Goal: Information Seeking & Learning: Compare options

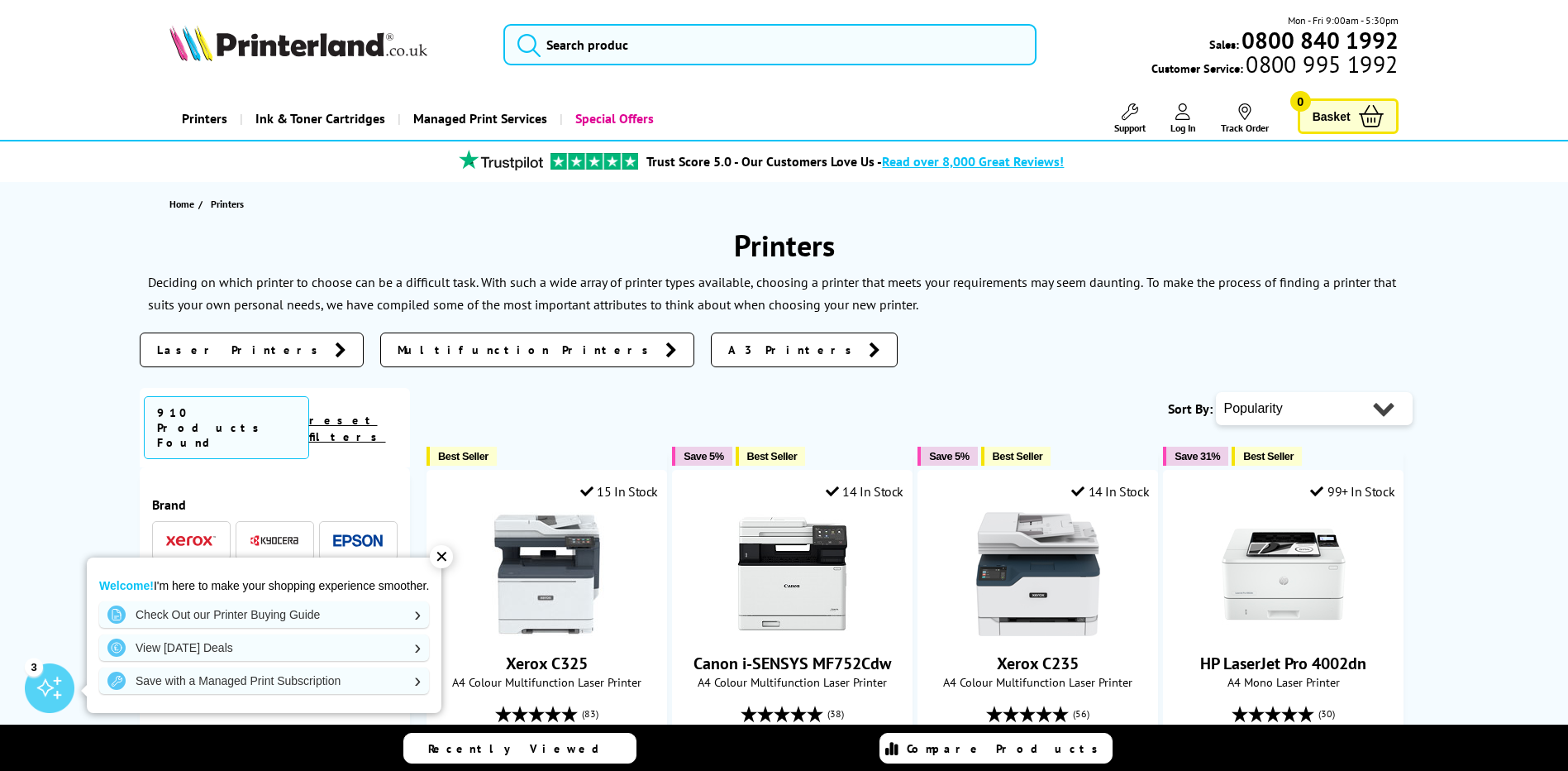
click at [161, 521] on li at bounding box center [191, 540] width 78 height 39
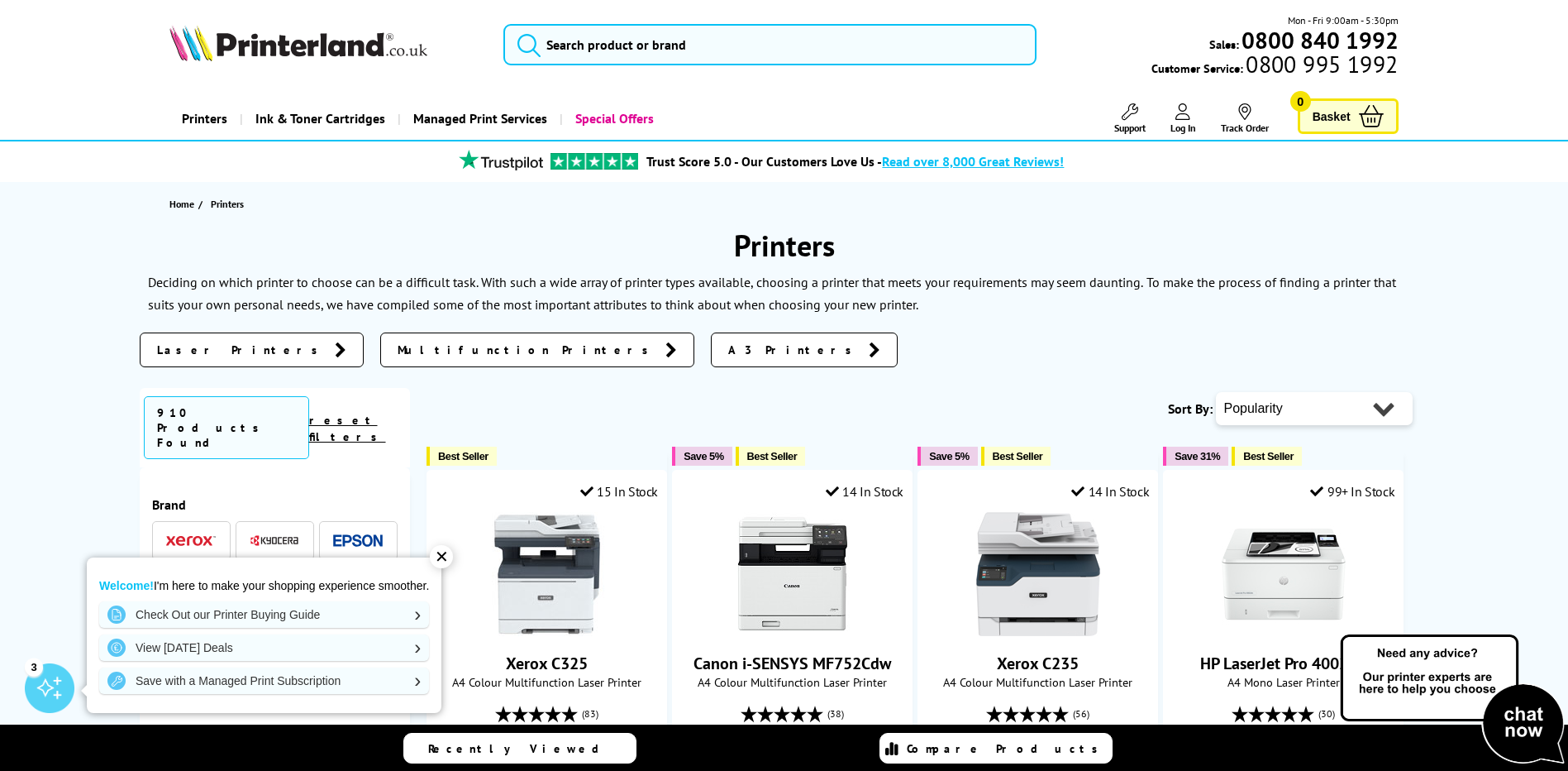
click at [197, 535] on img at bounding box center [190, 540] width 50 height 12
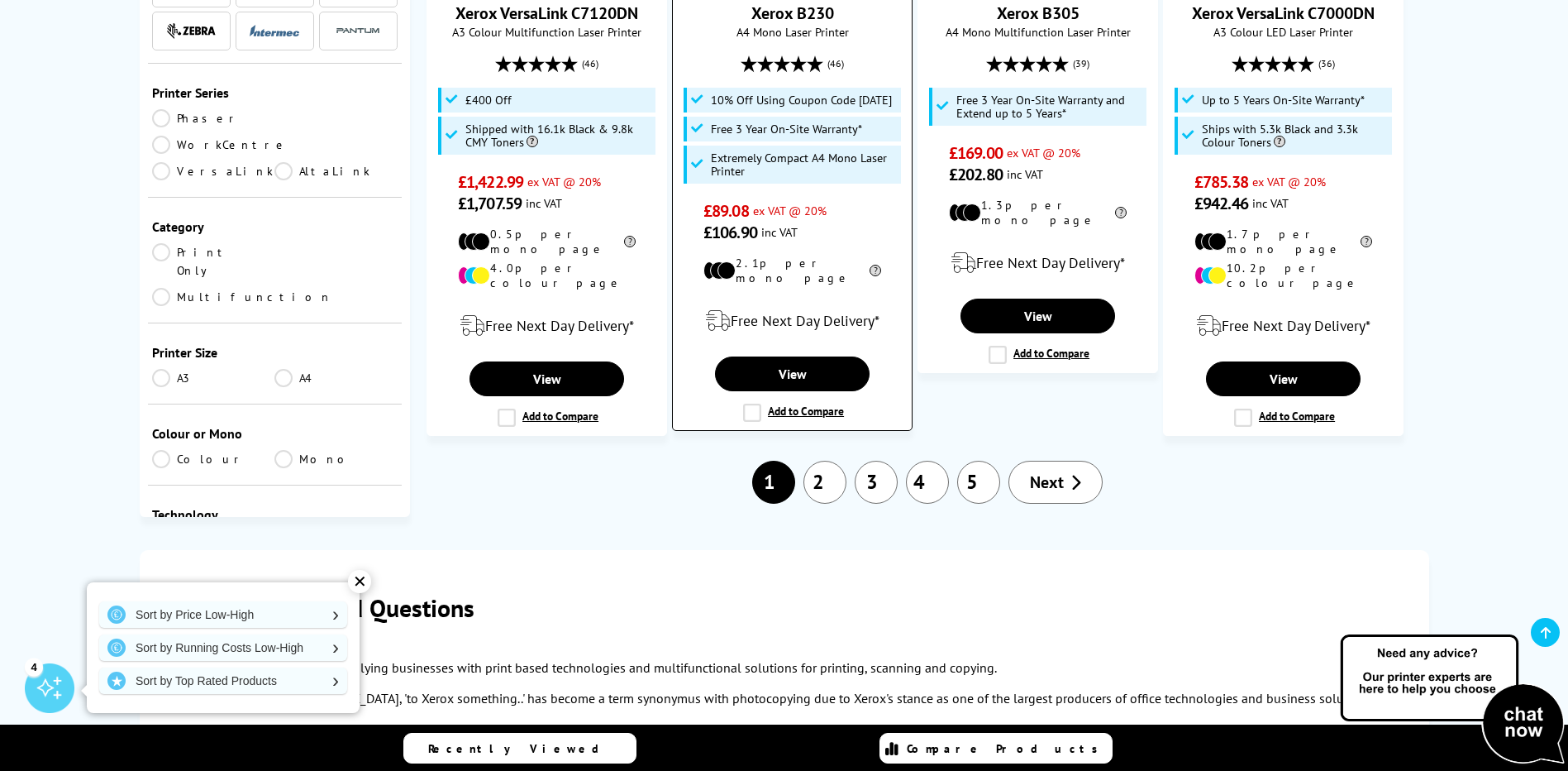
scroll to position [1985, 0]
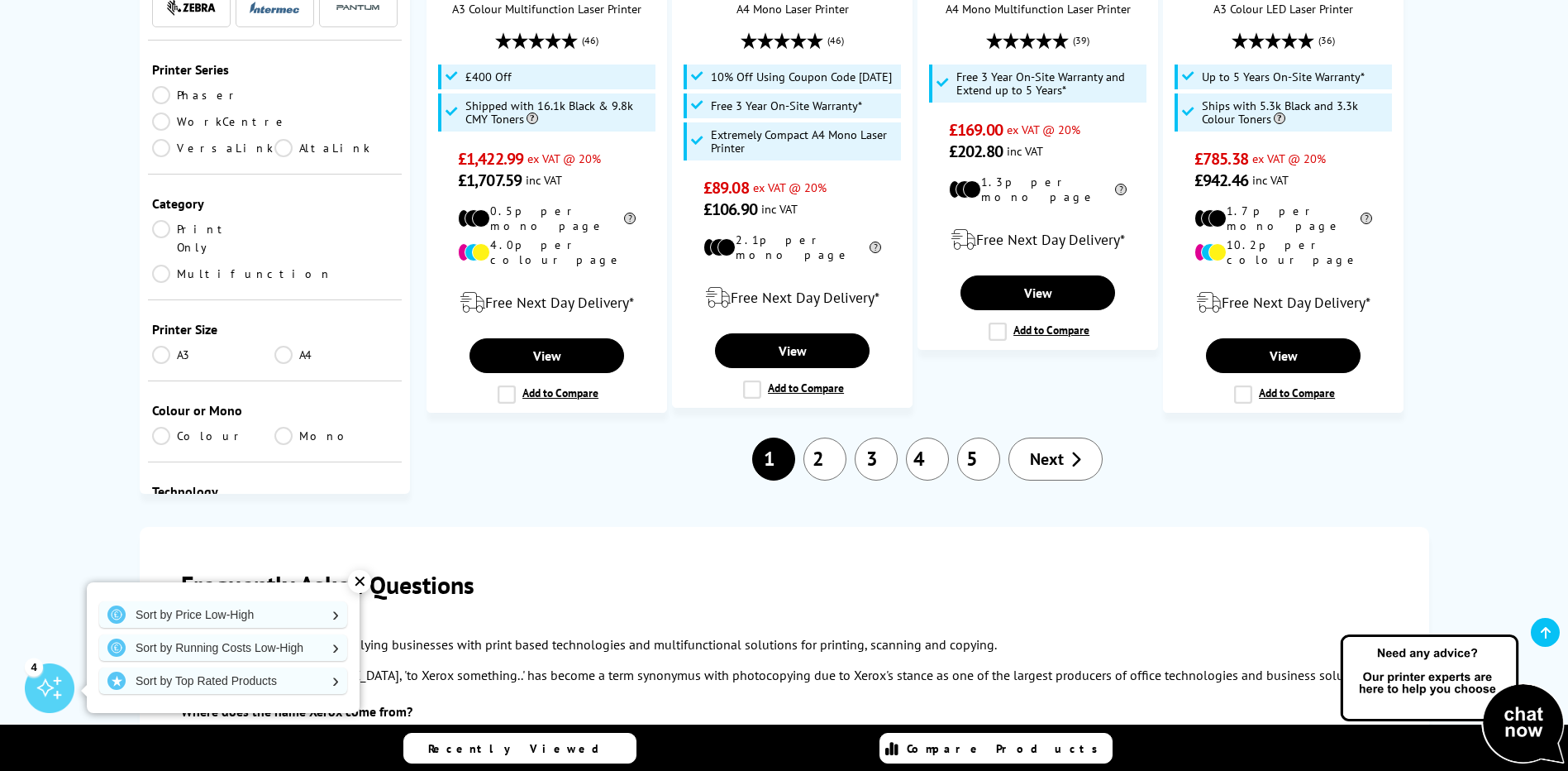
click at [831, 437] on link "2" at bounding box center [825, 459] width 43 height 43
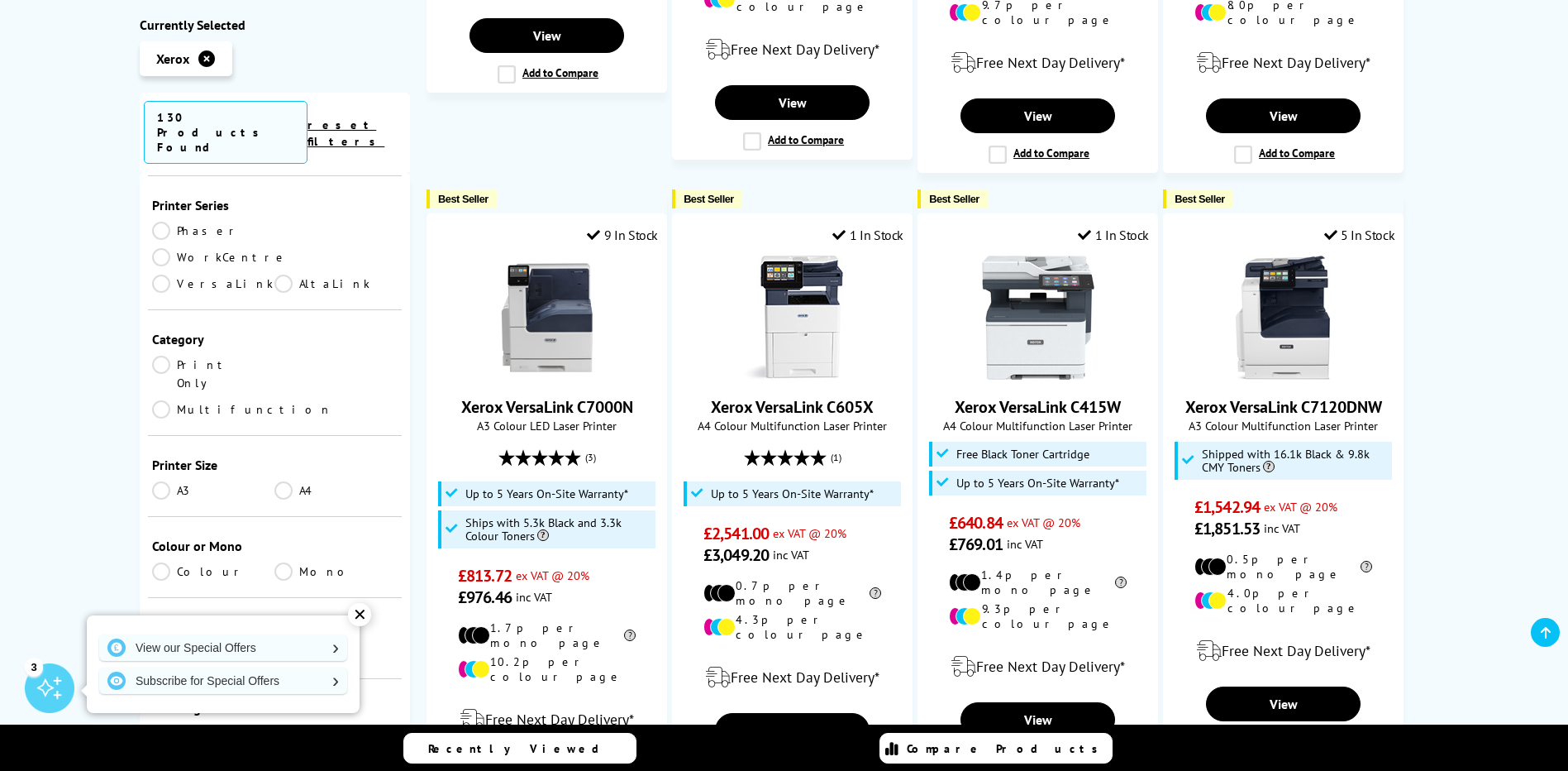
scroll to position [248, 0]
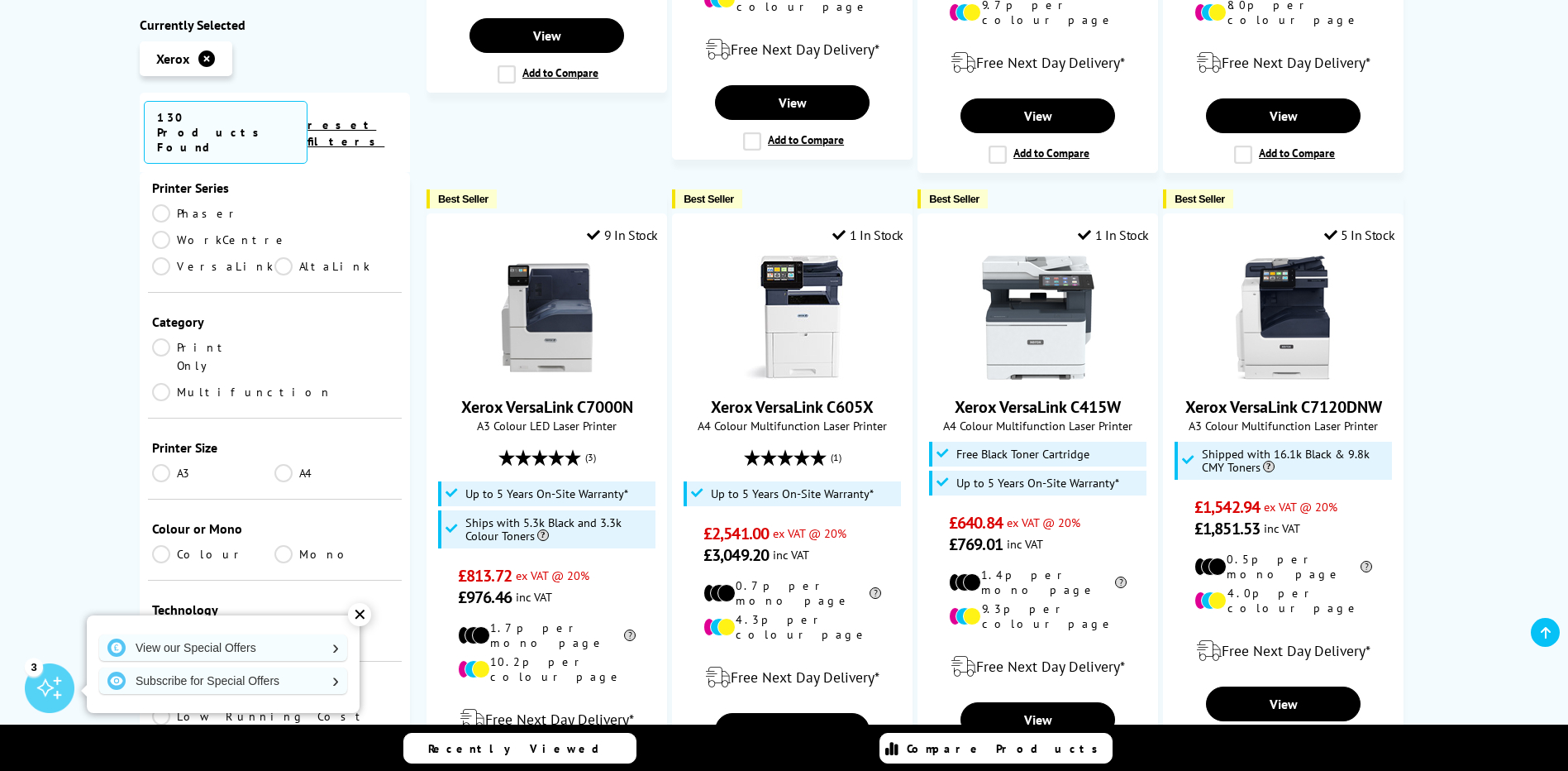
click at [284, 464] on link "A4" at bounding box center [335, 473] width 124 height 18
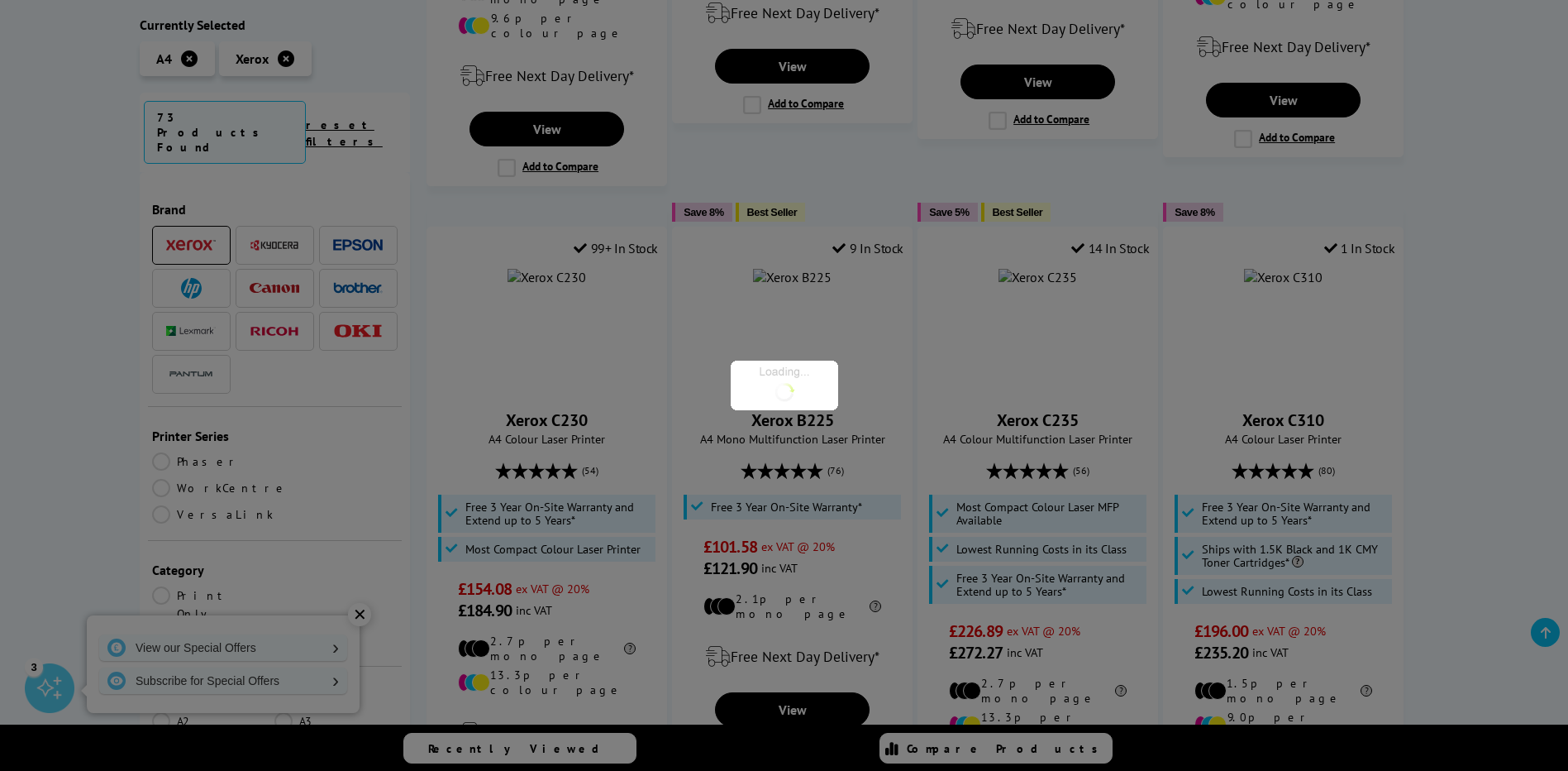
scroll to position [248, 0]
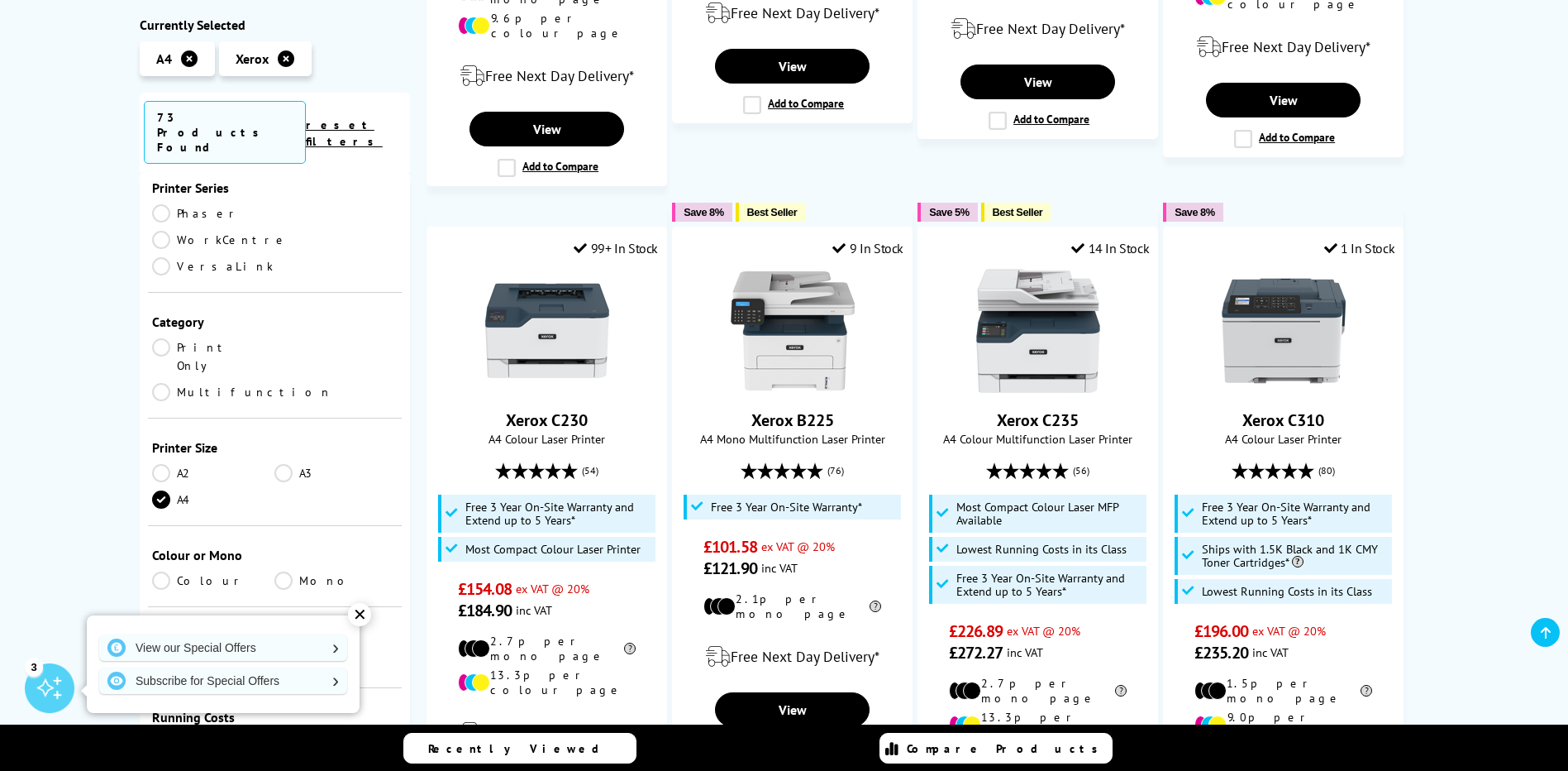
click at [282, 572] on link "Mono" at bounding box center [335, 581] width 124 height 18
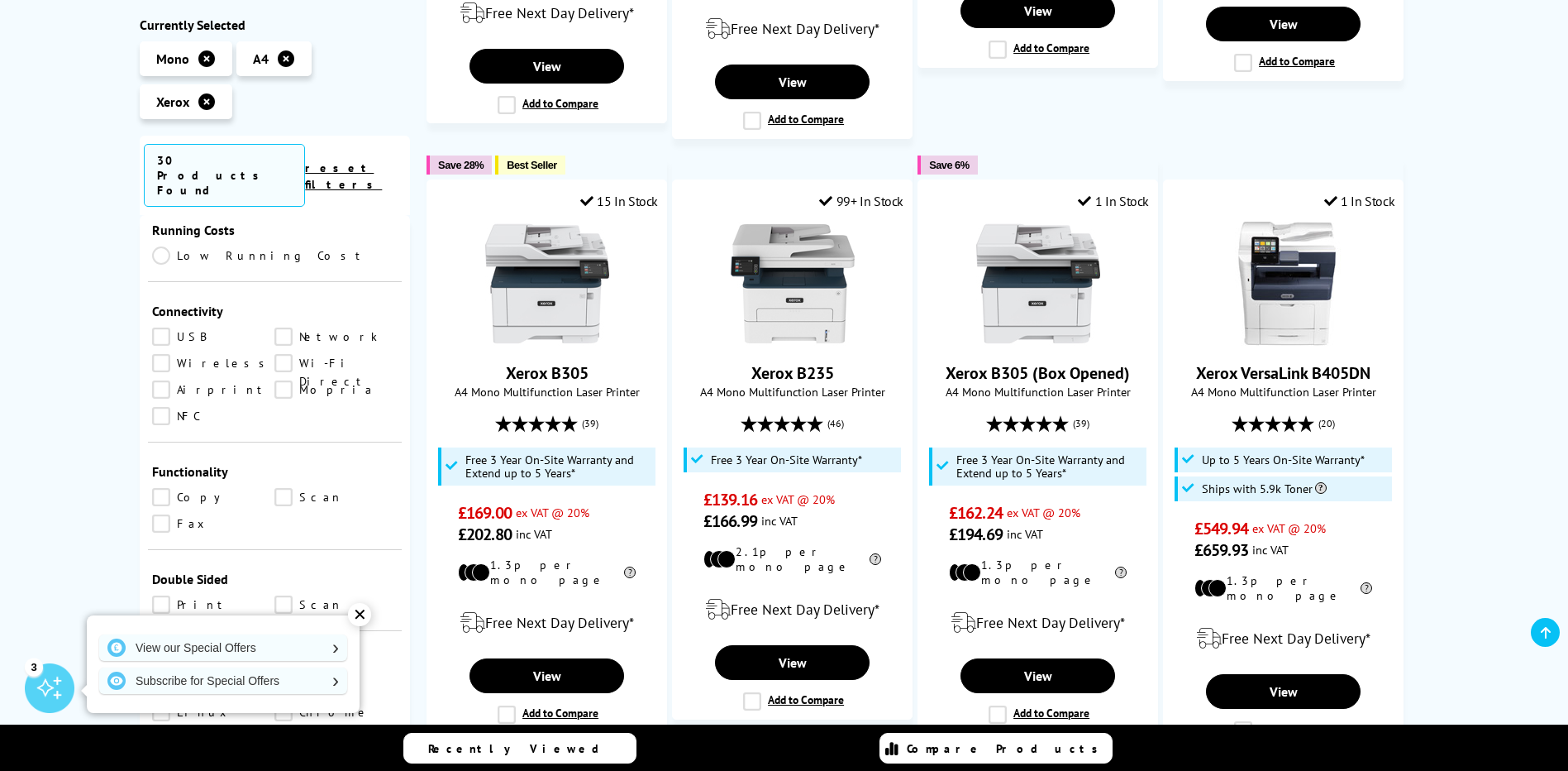
scroll to position [744, 0]
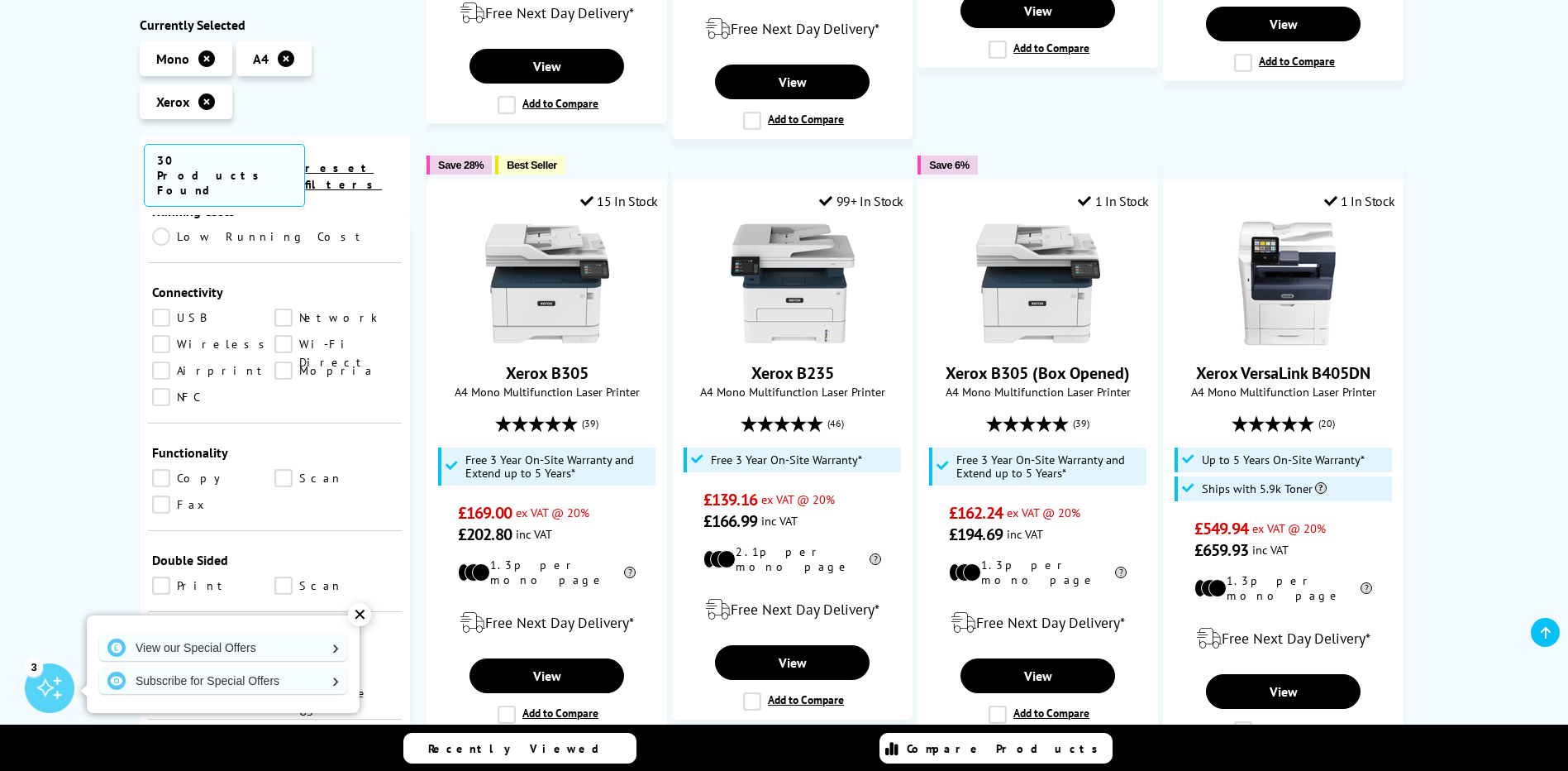
click at [156, 335] on link "Wireless" at bounding box center [214, 344] width 124 height 18
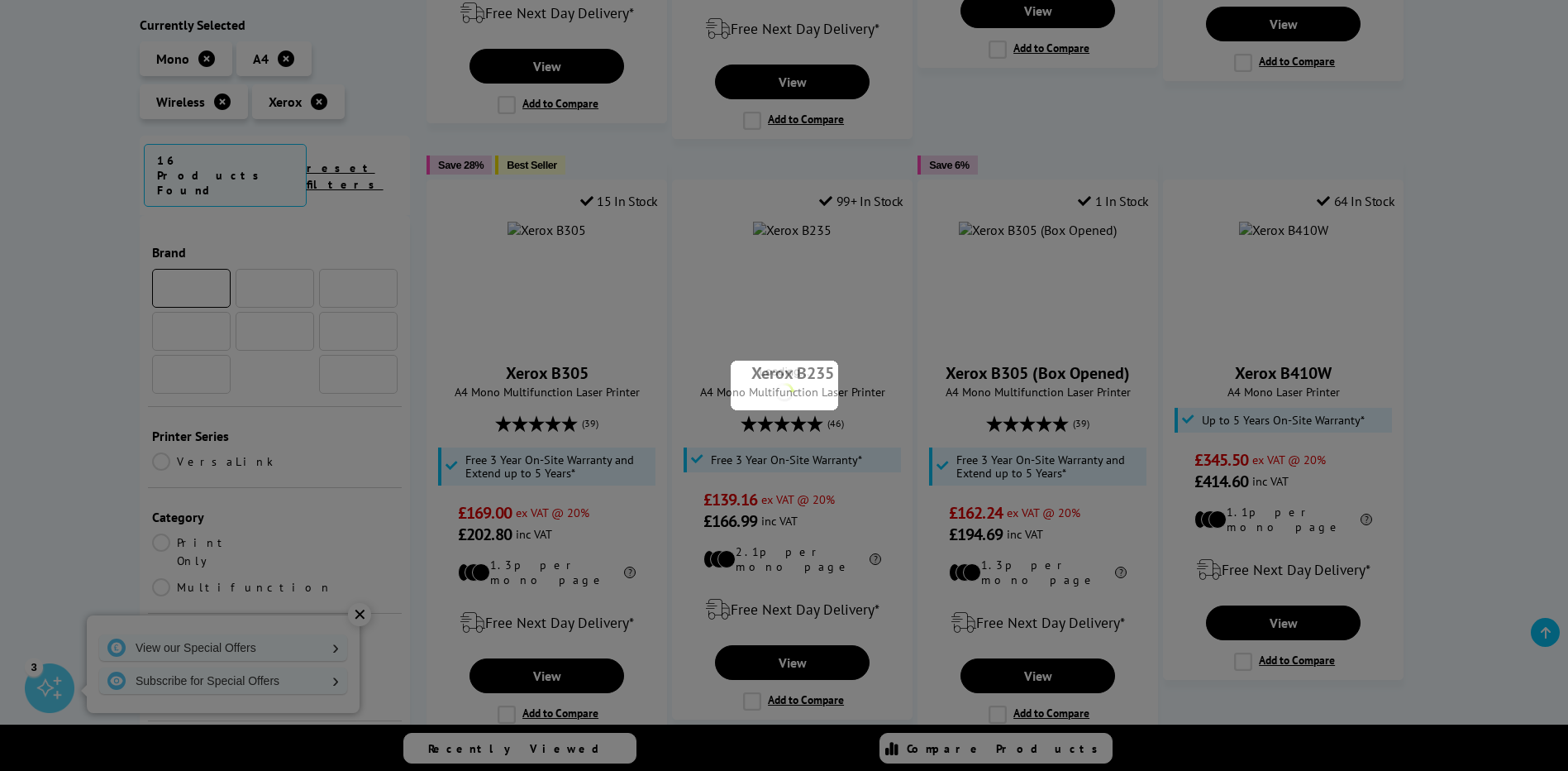
scroll to position [744, 0]
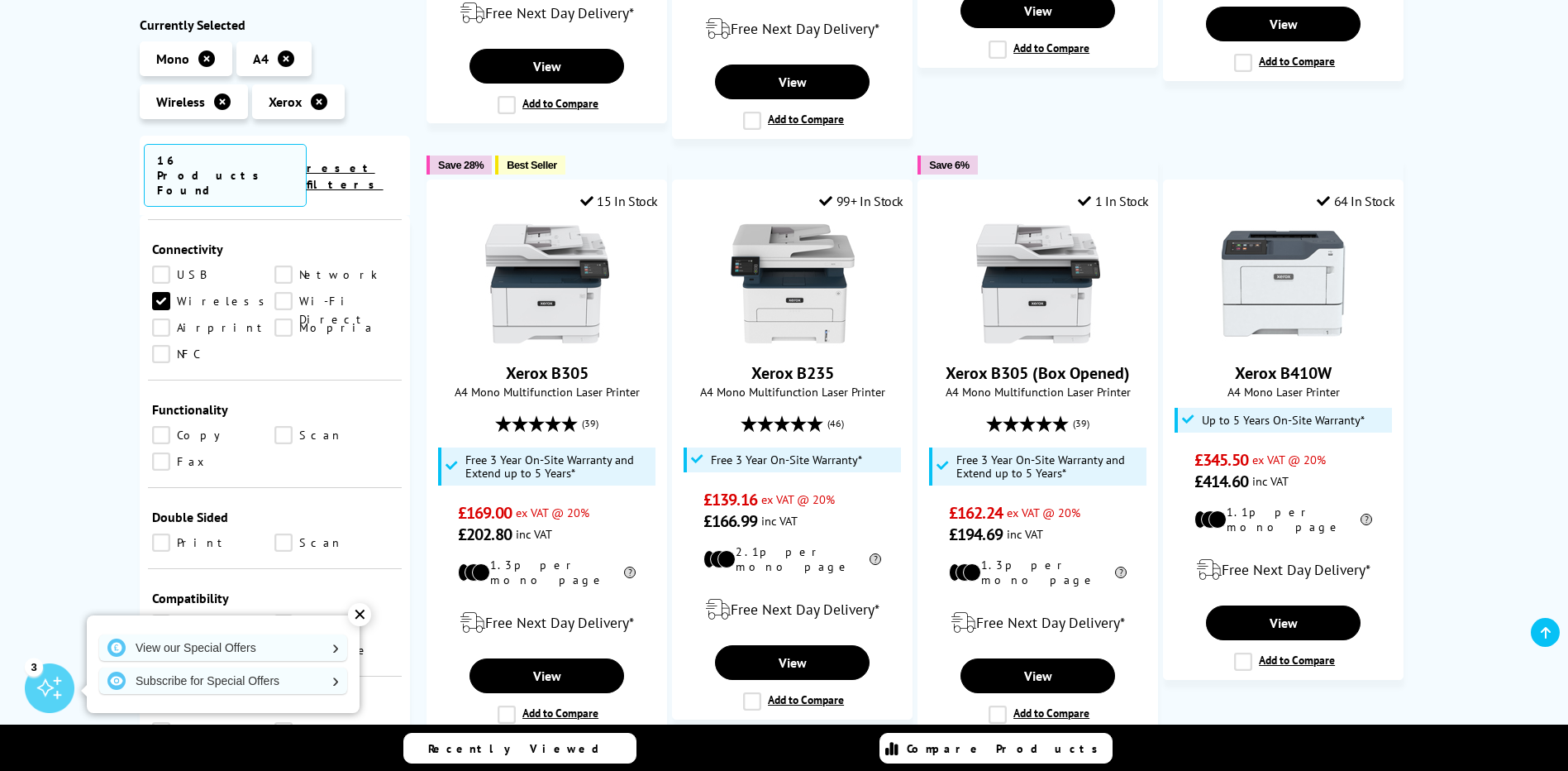
click at [163, 533] on link "Print" at bounding box center [214, 542] width 124 height 18
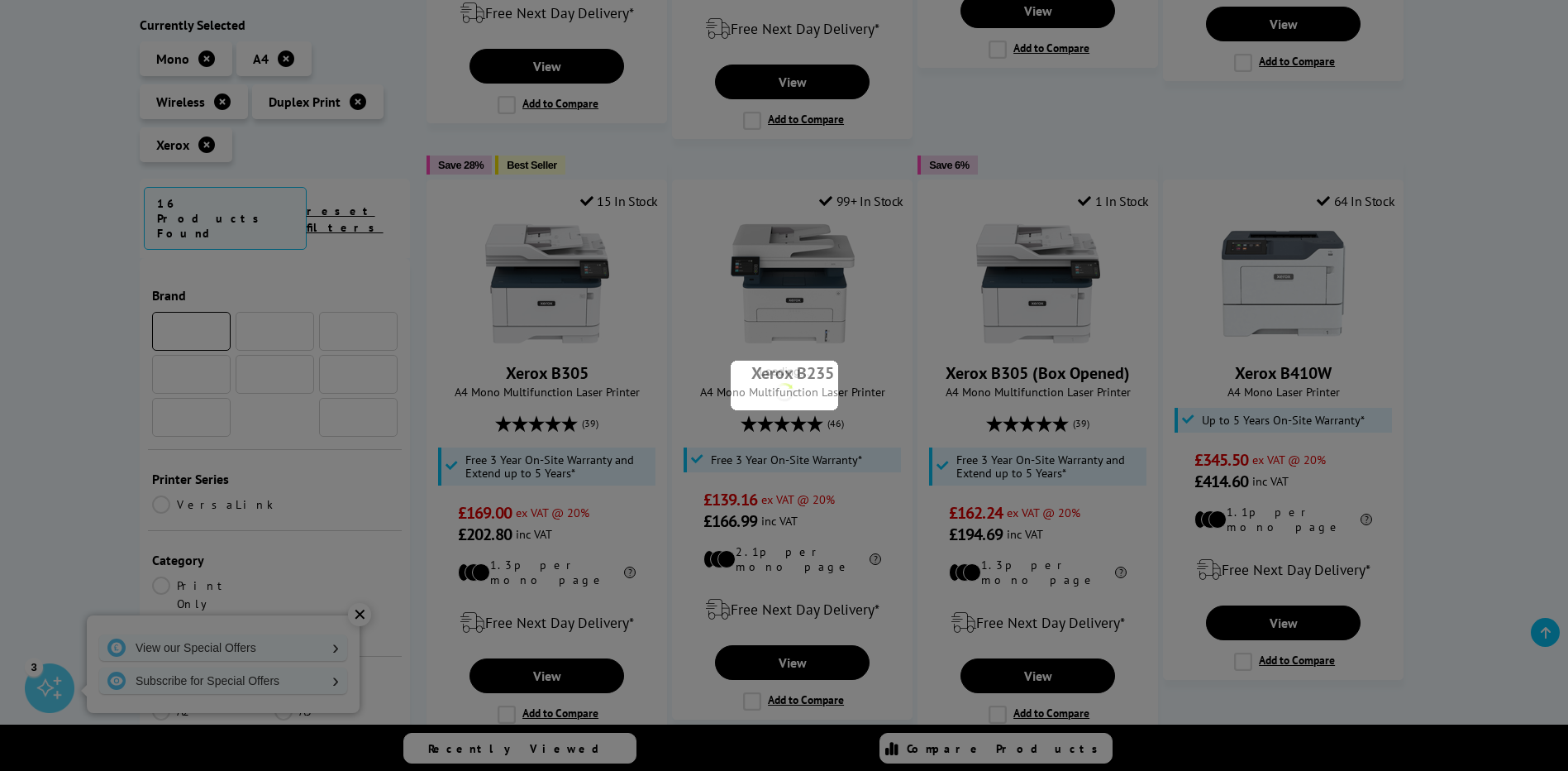
scroll to position [744, 0]
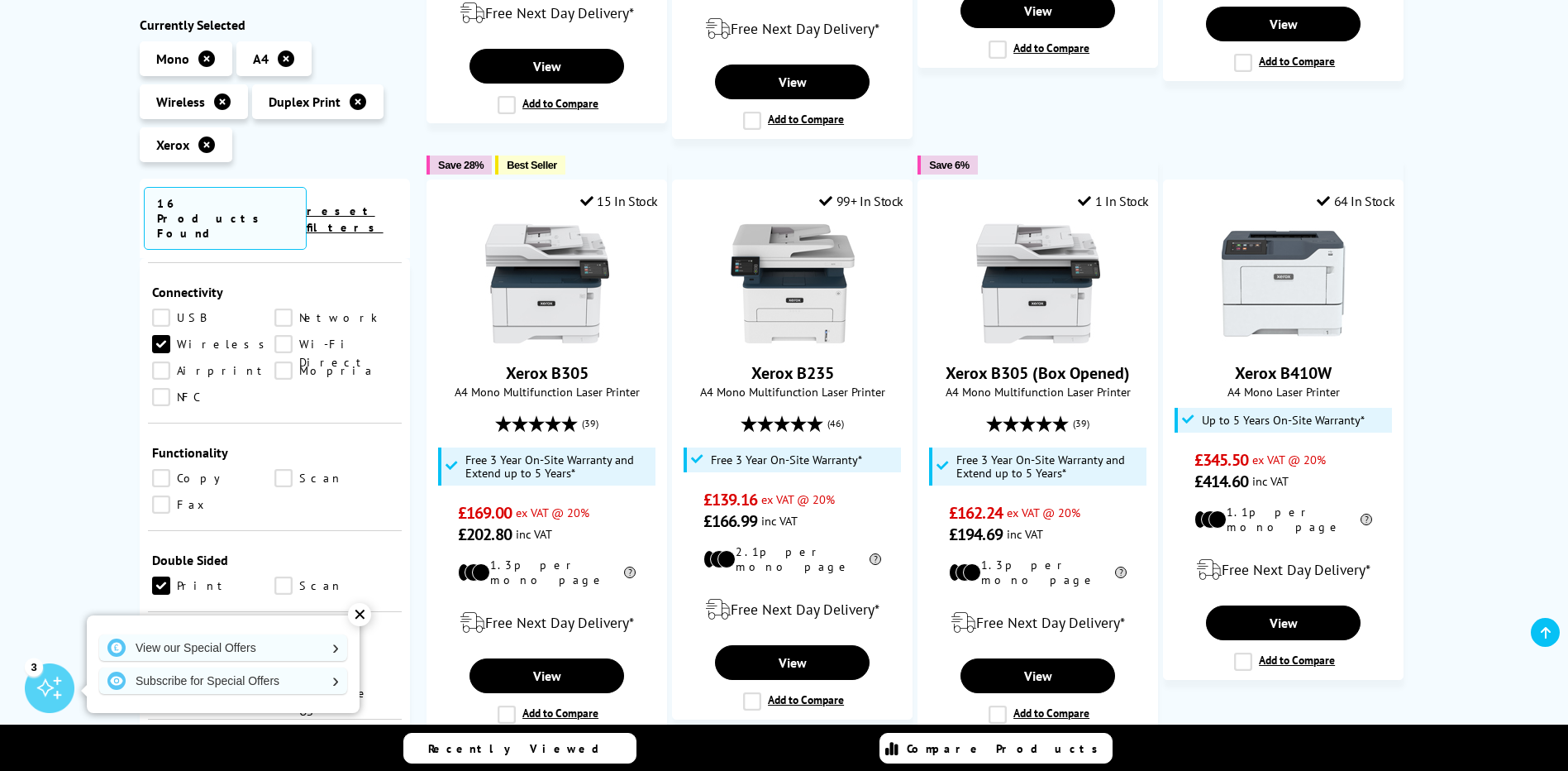
click at [162, 469] on link "Copy" at bounding box center [214, 478] width 124 height 18
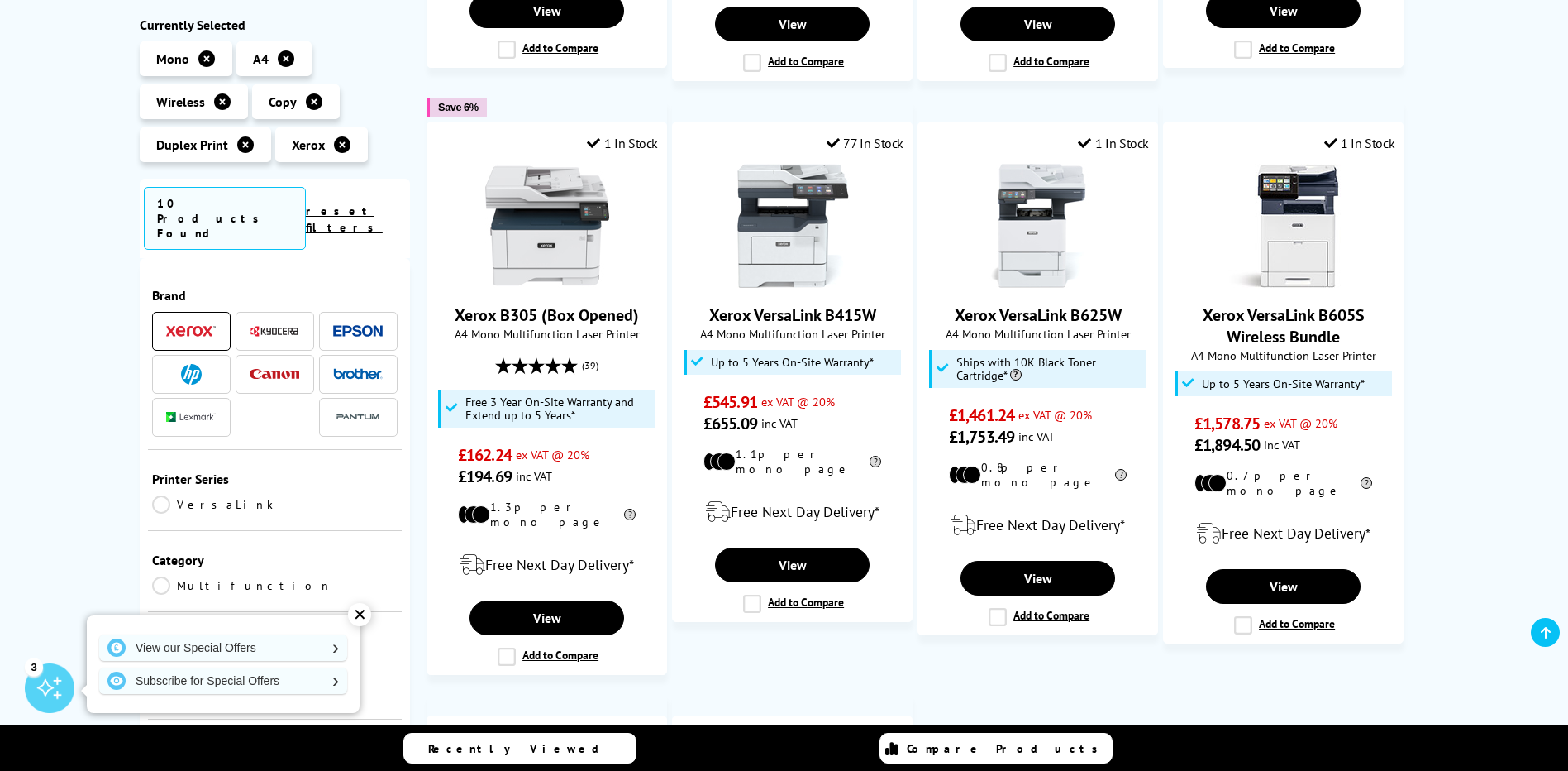
scroll to position [744, 0]
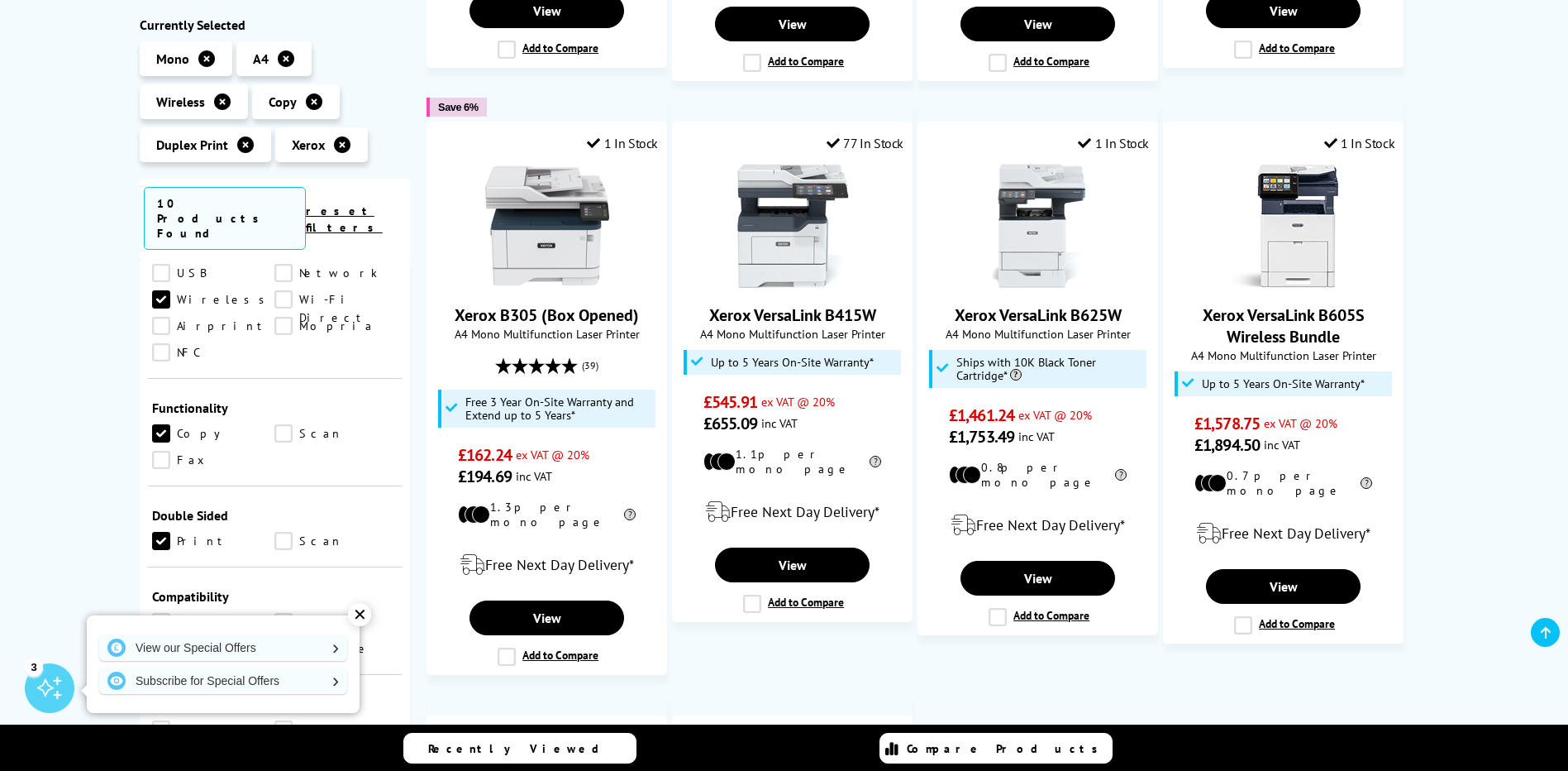
click at [290, 424] on link "Scan" at bounding box center [335, 433] width 124 height 18
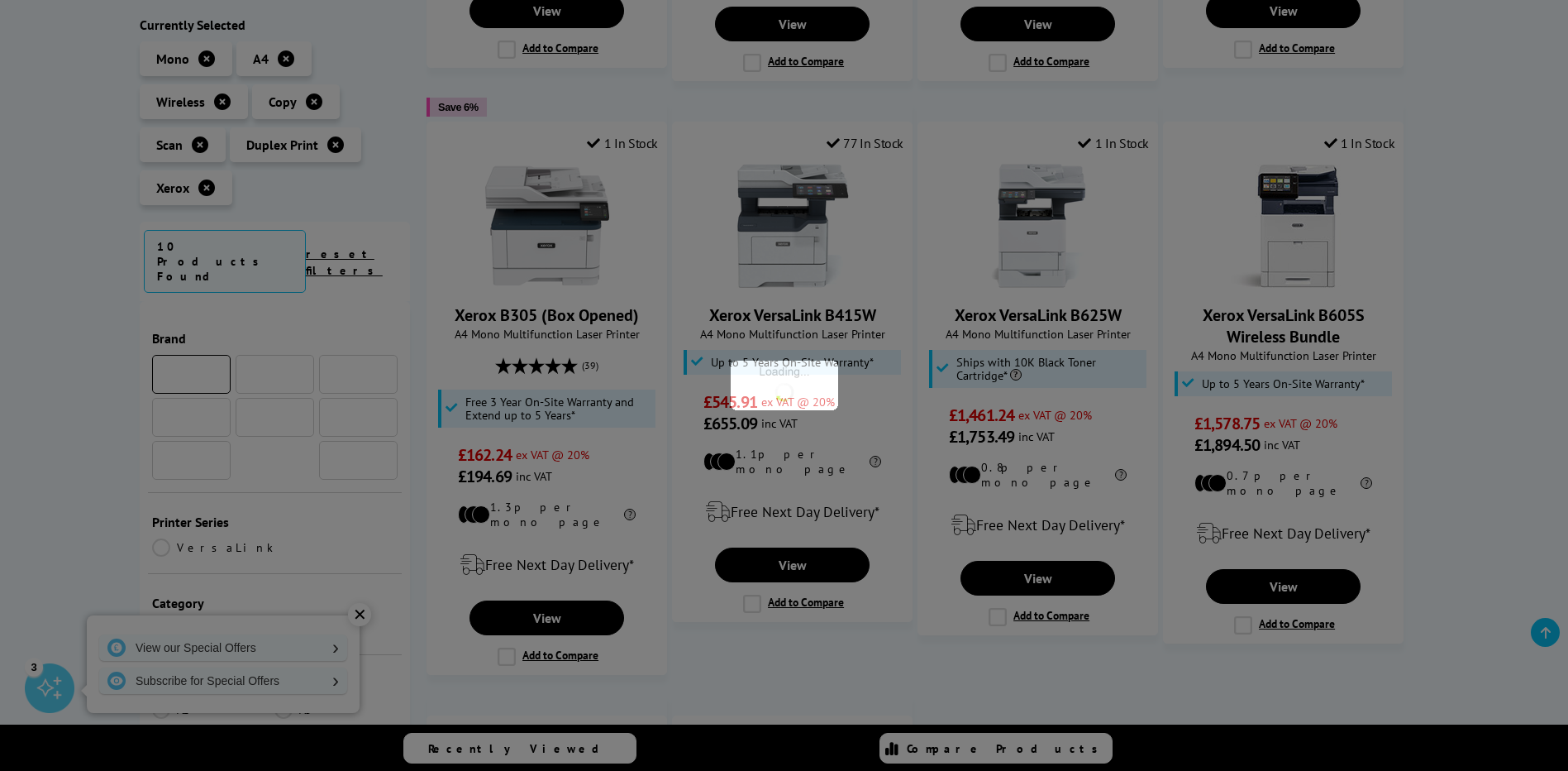
scroll to position [744, 0]
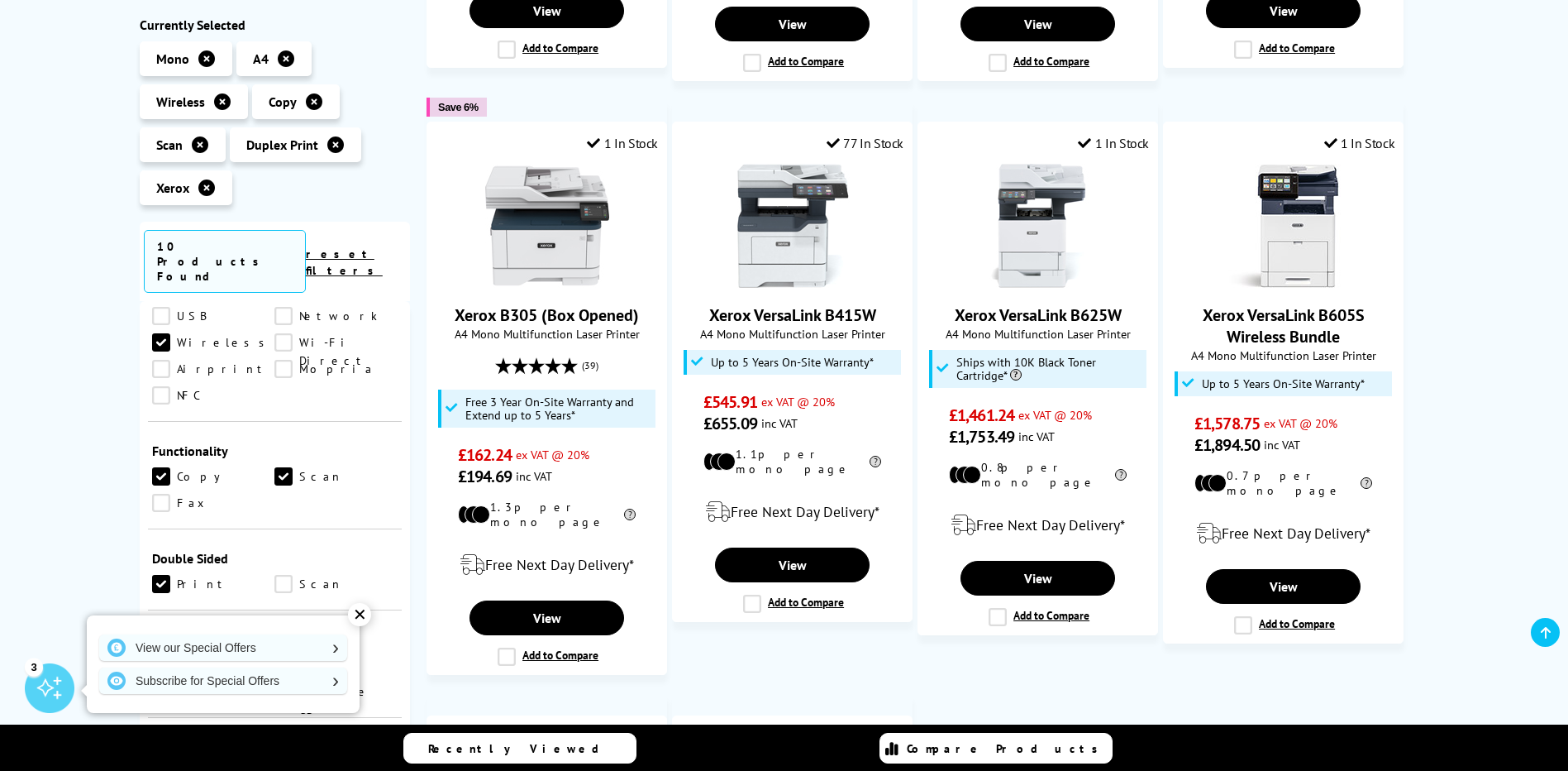
click at [286, 574] on link "Scan" at bounding box center [335, 583] width 124 height 18
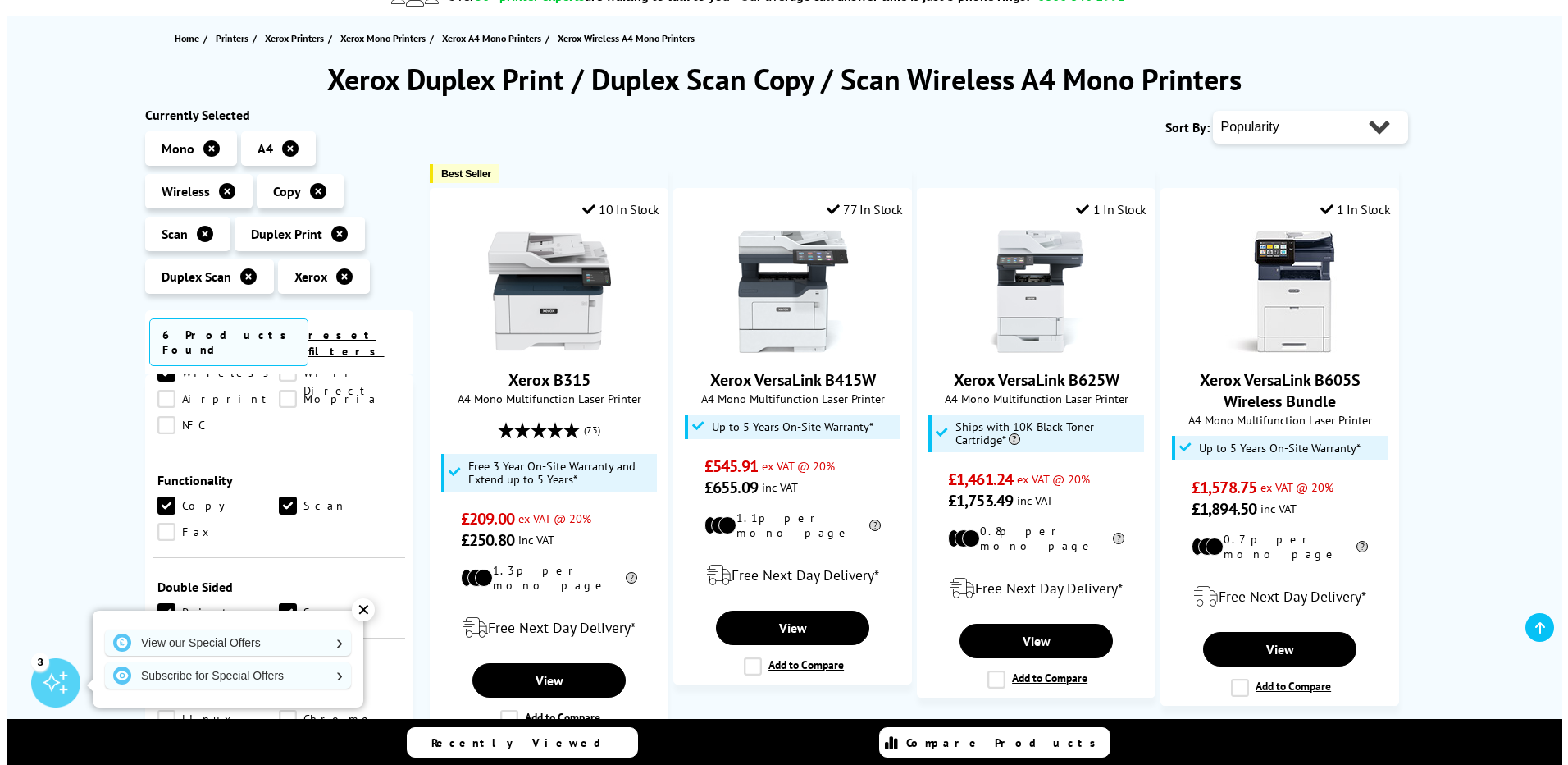
scroll to position [246, 0]
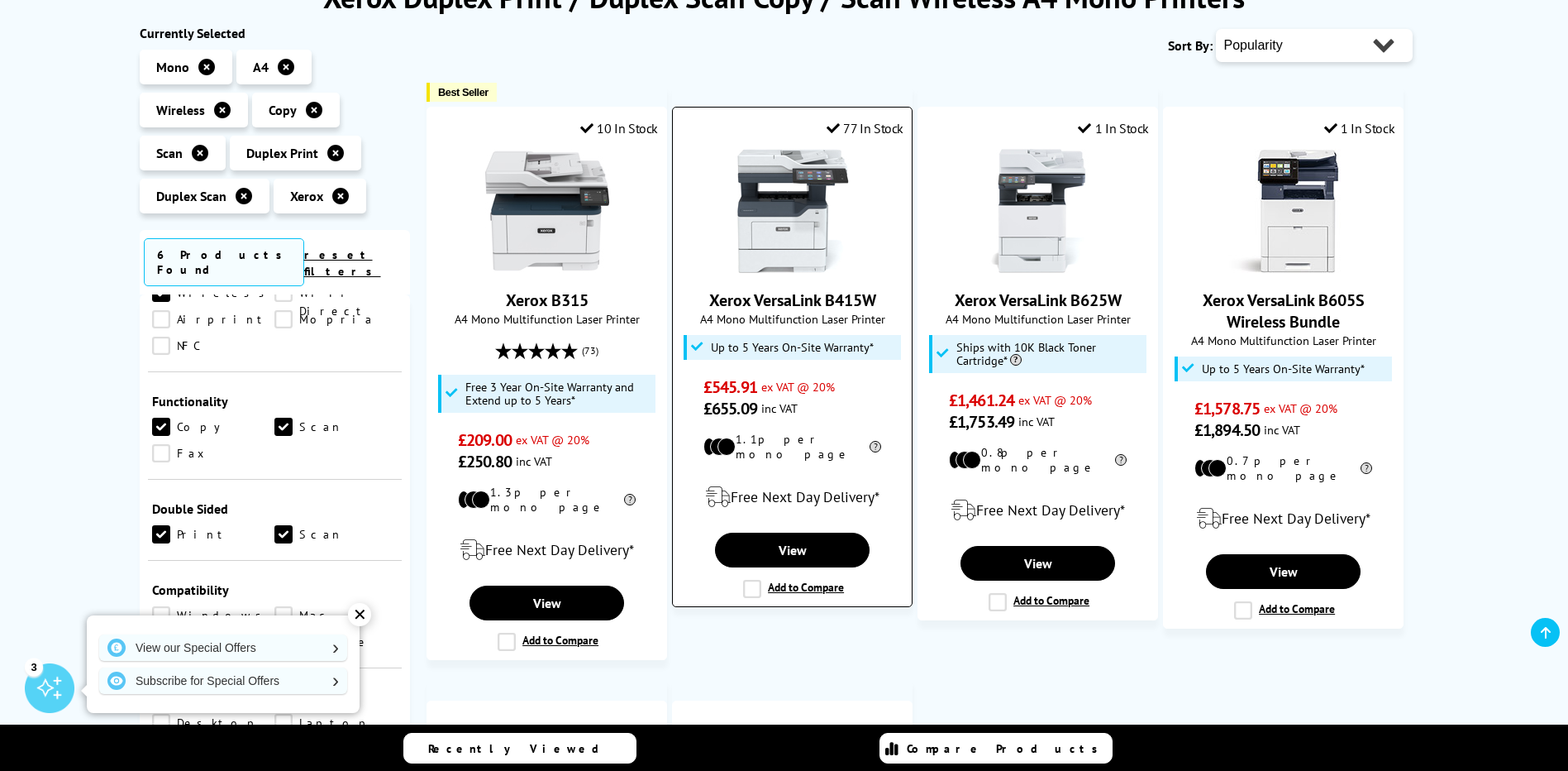
click at [747, 582] on label "Add to Compare" at bounding box center [793, 589] width 101 height 18
click at [0, 0] on input "Add to Compare" at bounding box center [0, 0] width 0 height 0
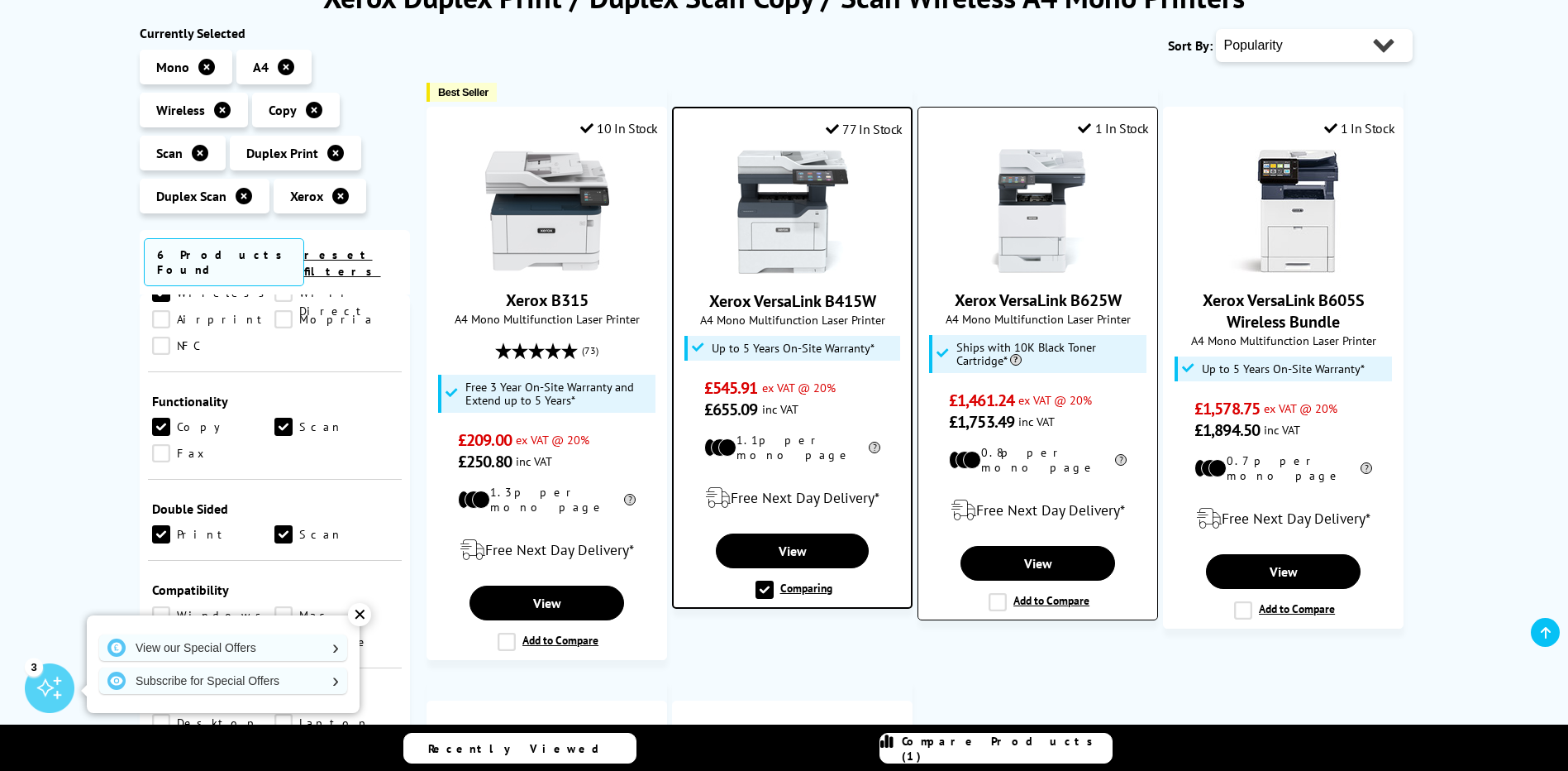
click at [1001, 592] on label "Add to Compare" at bounding box center [1040, 601] width 101 height 18
click at [0, 0] on input "Add to Compare" at bounding box center [0, 0] width 0 height 0
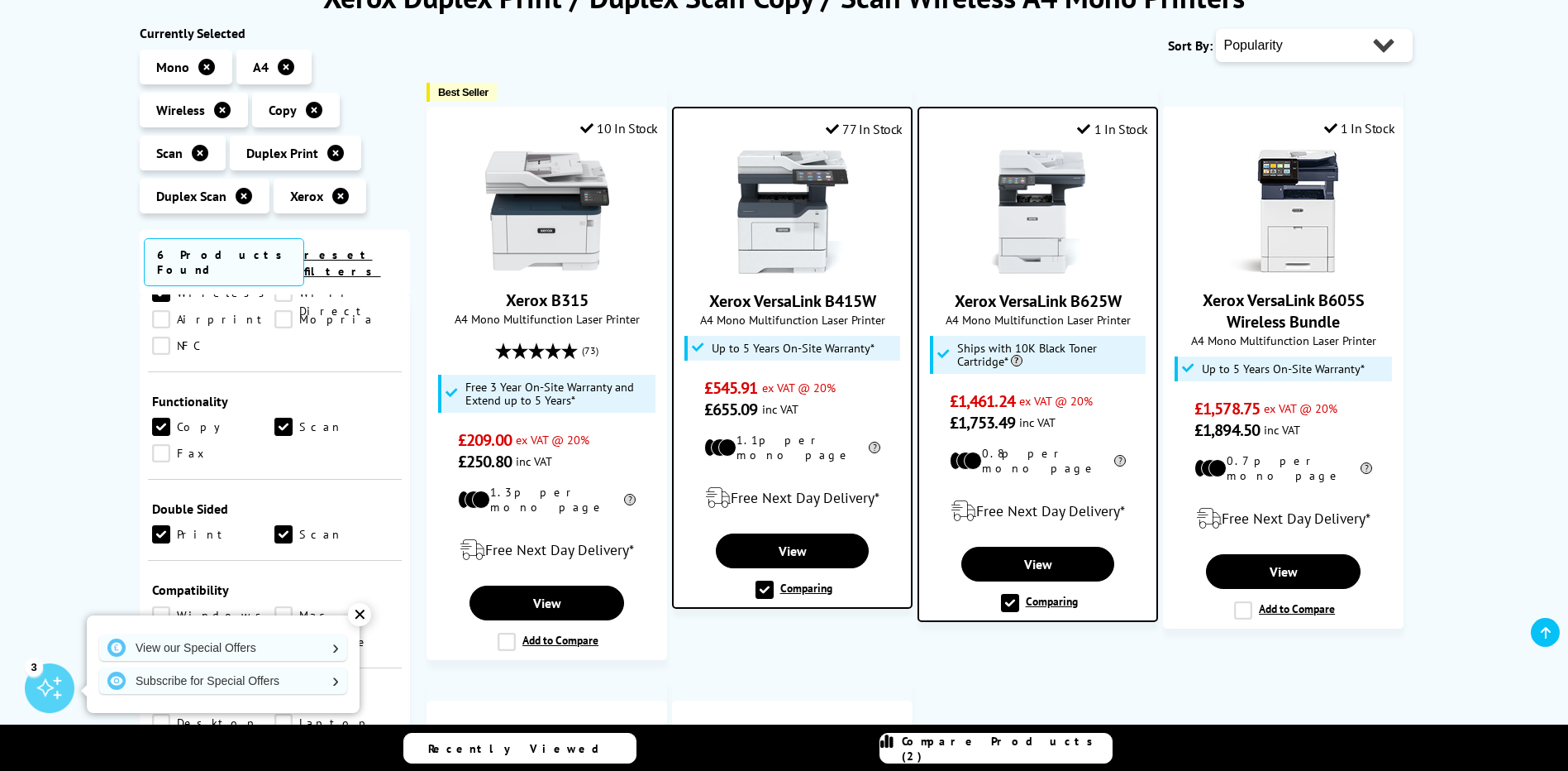
click at [966, 752] on span "Compare Products (2)" at bounding box center [1006, 748] width 210 height 30
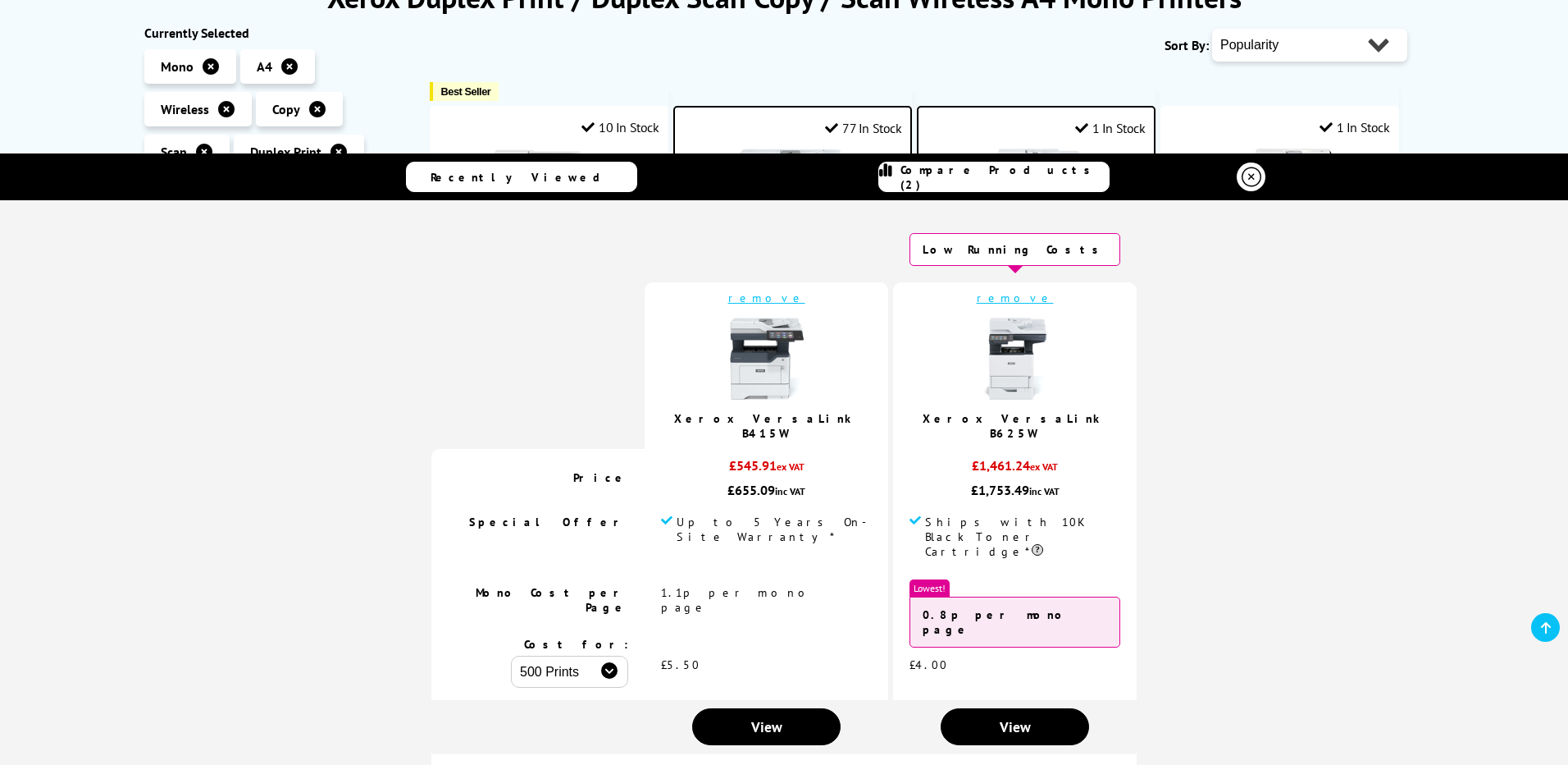
click at [628, 656] on select "500 Prints 1000 Prints 2000 Prints" at bounding box center [569, 672] width 117 height 32
select select "2000"
click at [559, 656] on select "500 Prints 1000 Prints 2000 Prints" at bounding box center [569, 672] width 117 height 32
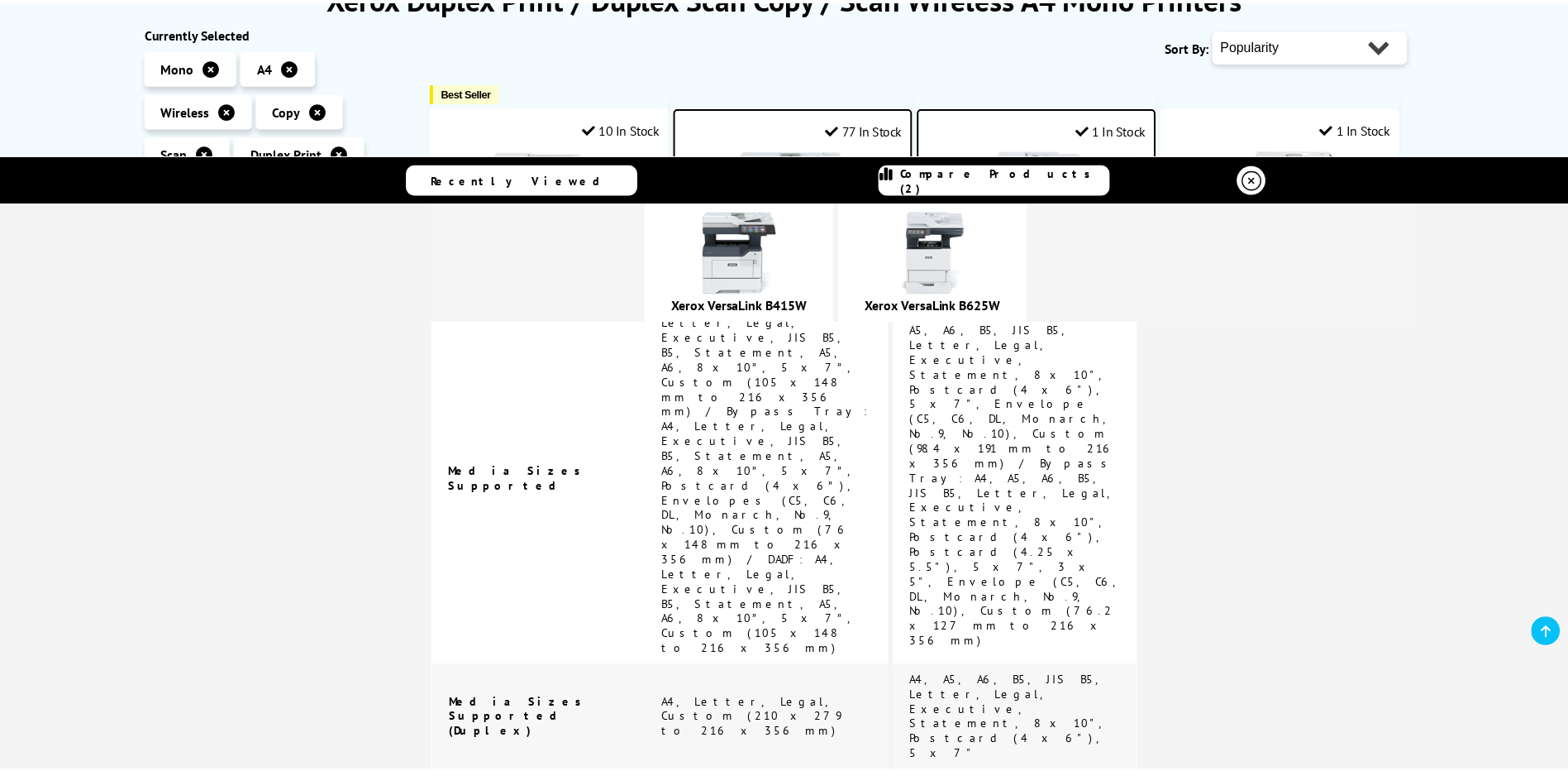
scroll to position [2724, 0]
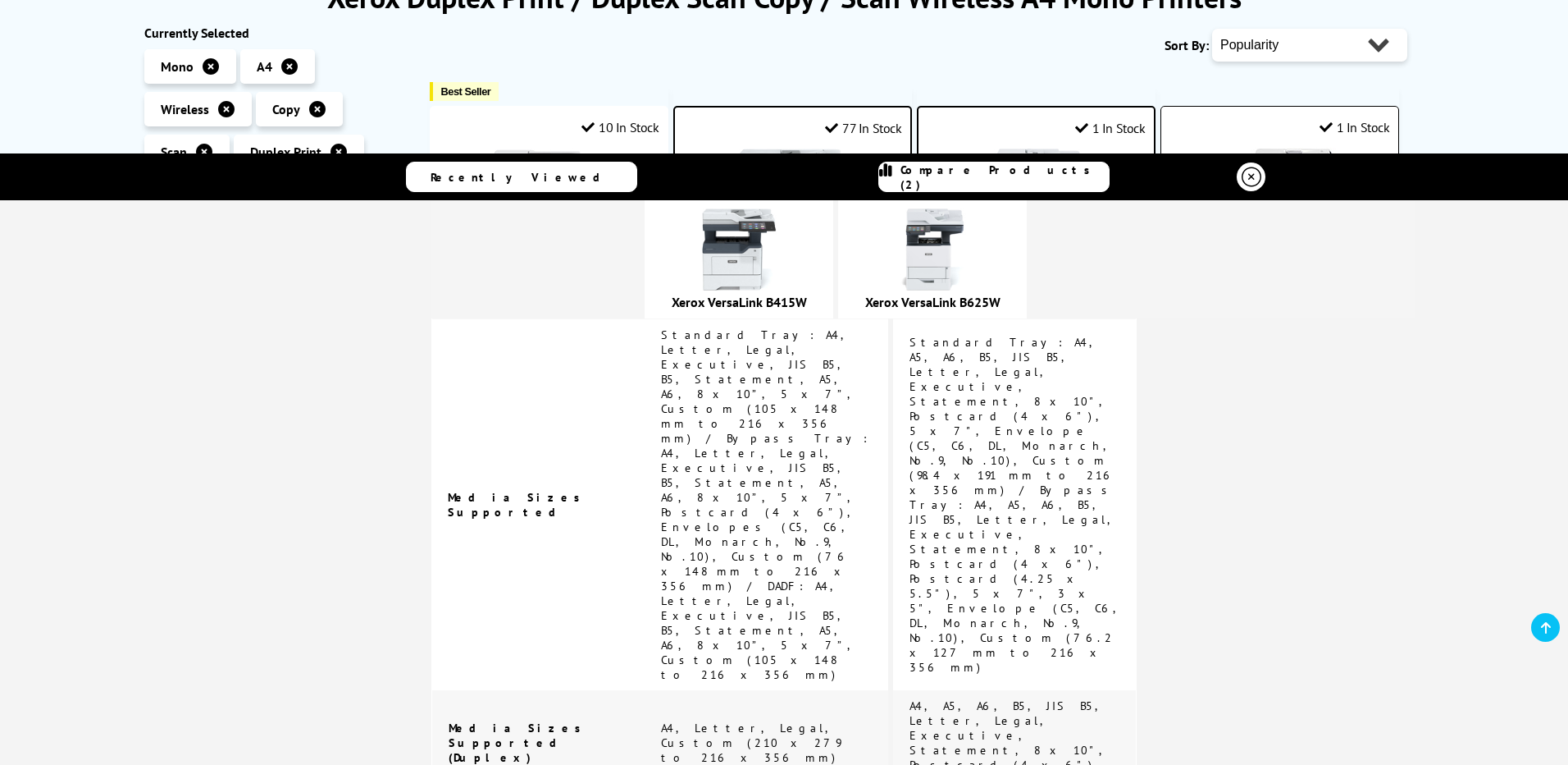
drag, startPoint x: 1241, startPoint y: 181, endPoint x: 1199, endPoint y: 172, distance: 43.0
click at [1242, 181] on icon at bounding box center [1251, 177] width 20 height 20
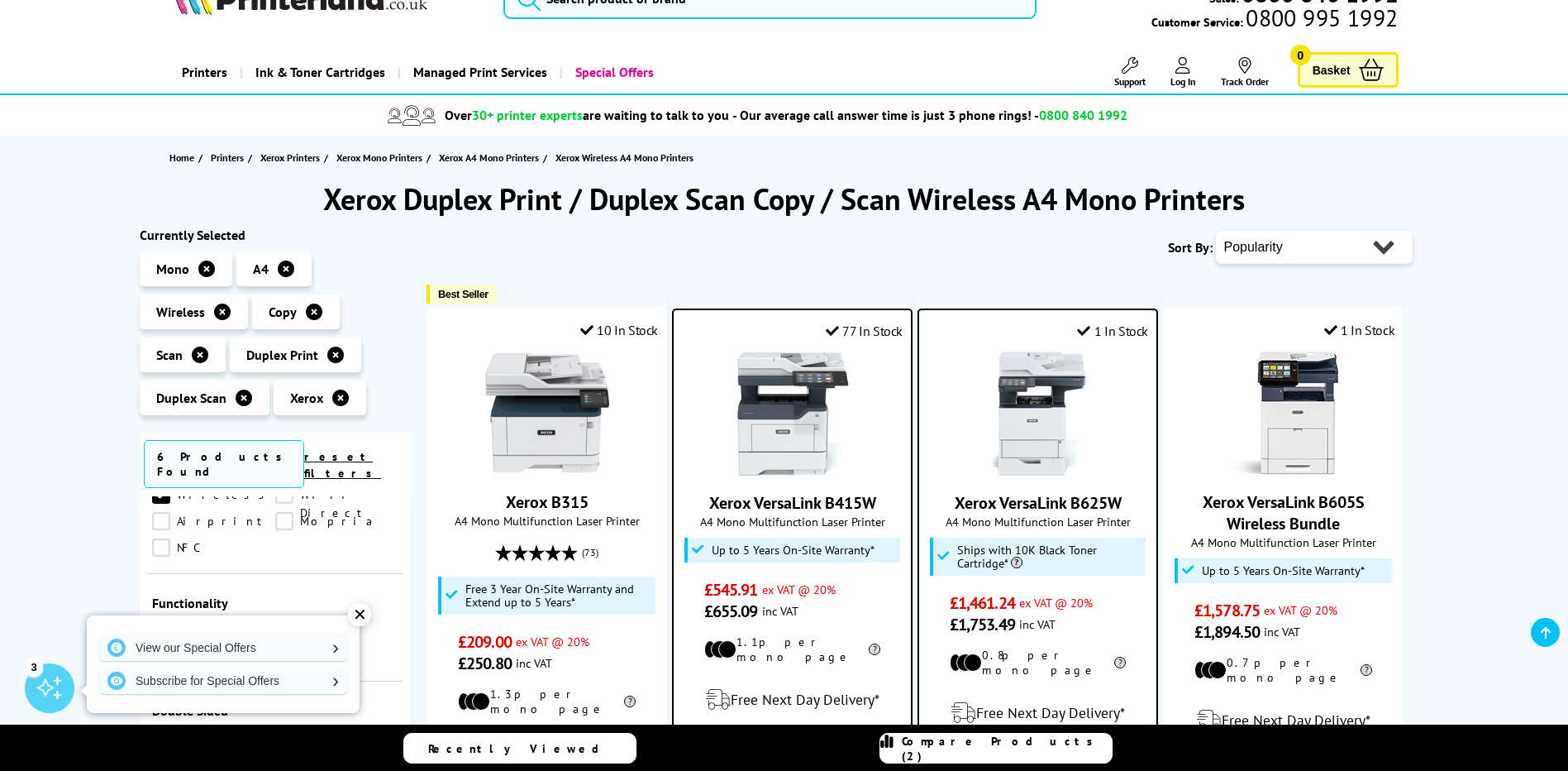
scroll to position [0, 0]
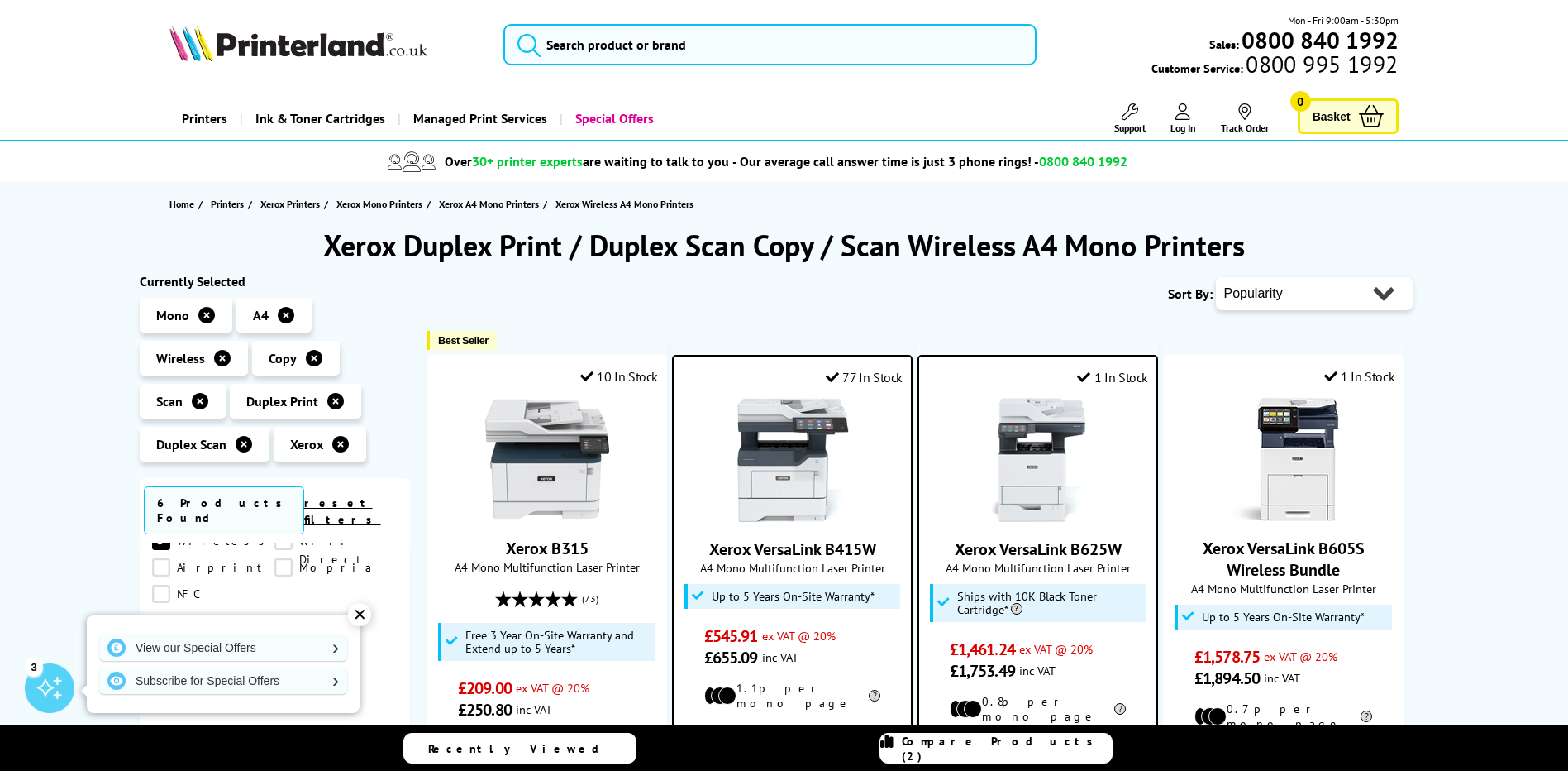
click at [319, 105] on span "Ink & Toner Cartridges" at bounding box center [320, 118] width 130 height 42
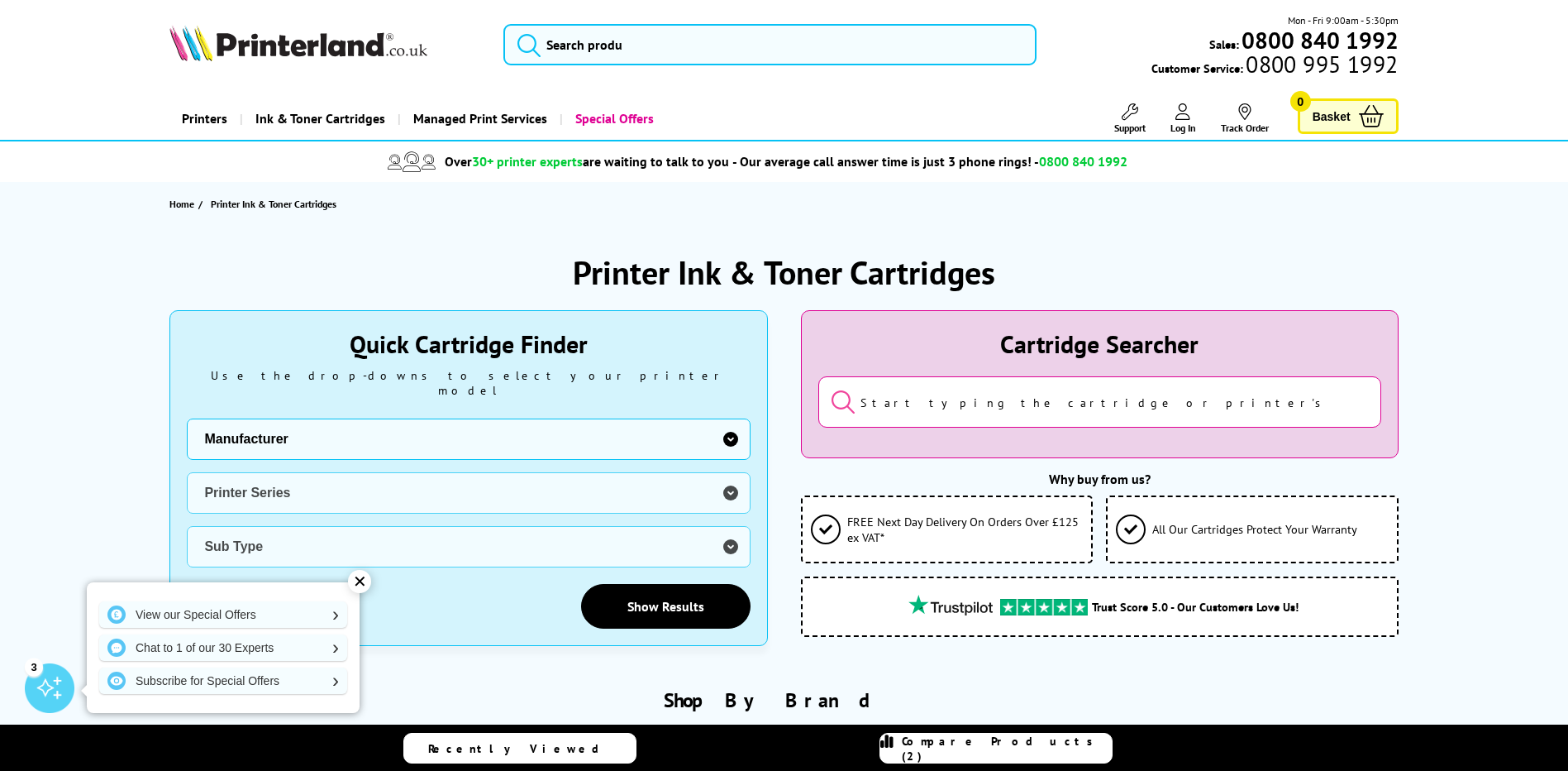
click at [287, 433] on select "Manufacturer Brother Canon Cubify Dell Dymo Epson HP Kodak Konica Minolta Kyoce…" at bounding box center [468, 439] width 563 height 41
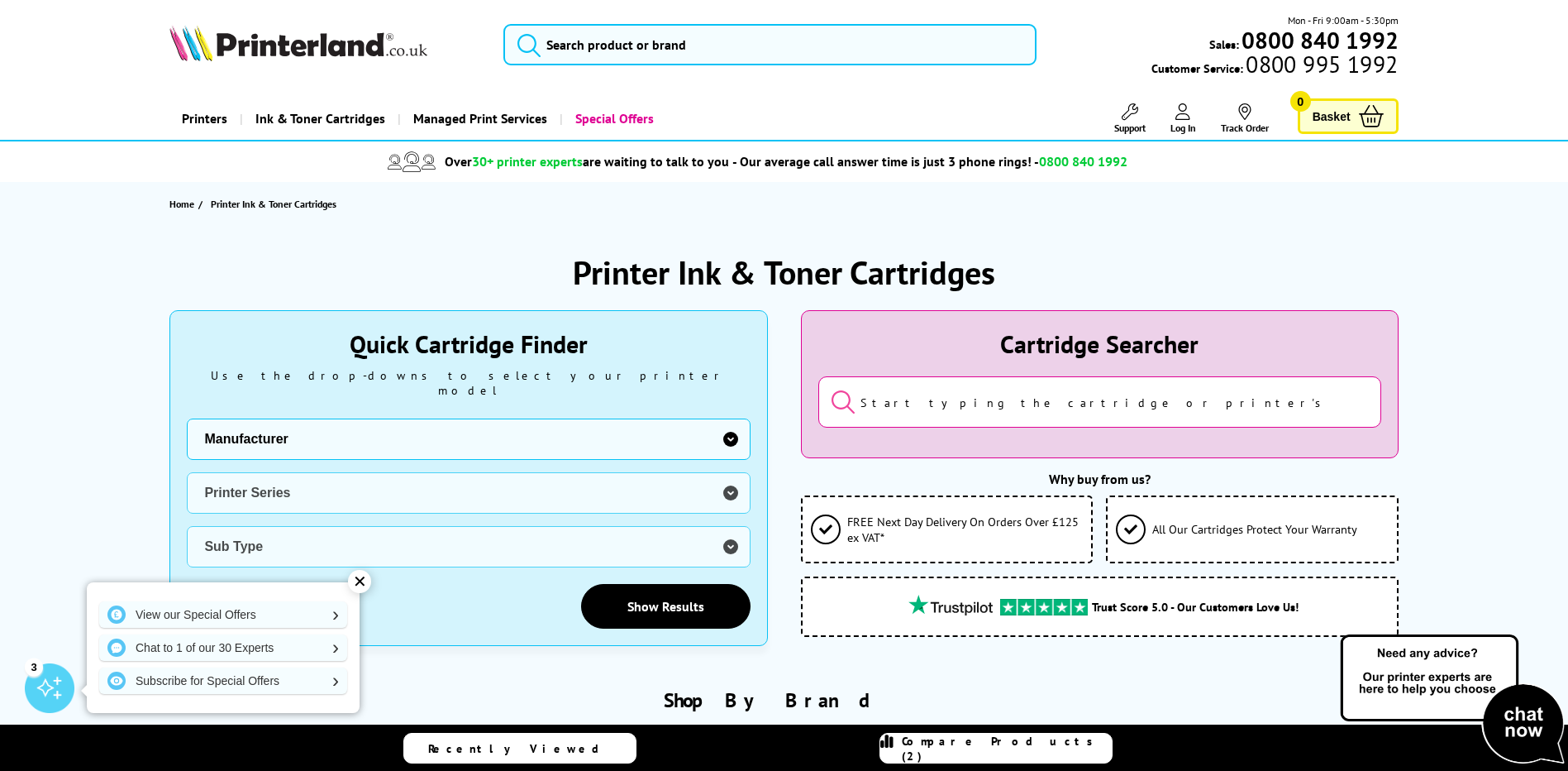
select select "13815"
click at [187, 418] on select "Manufacturer Brother Canon Cubify Dell Dymo Epson HP Kodak Konica Minolta Kyoce…" at bounding box center [468, 439] width 563 height 41
click at [264, 475] on select "Printer Series B Series C Series Colorqube Colour MFP DocuPrint Phaser Versalin…" at bounding box center [468, 493] width 563 height 41
select select "37232"
click at [187, 473] on select "Printer Series B Series C Series Colorqube Colour MFP DocuPrint Phaser Versalin…" at bounding box center [468, 493] width 563 height 41
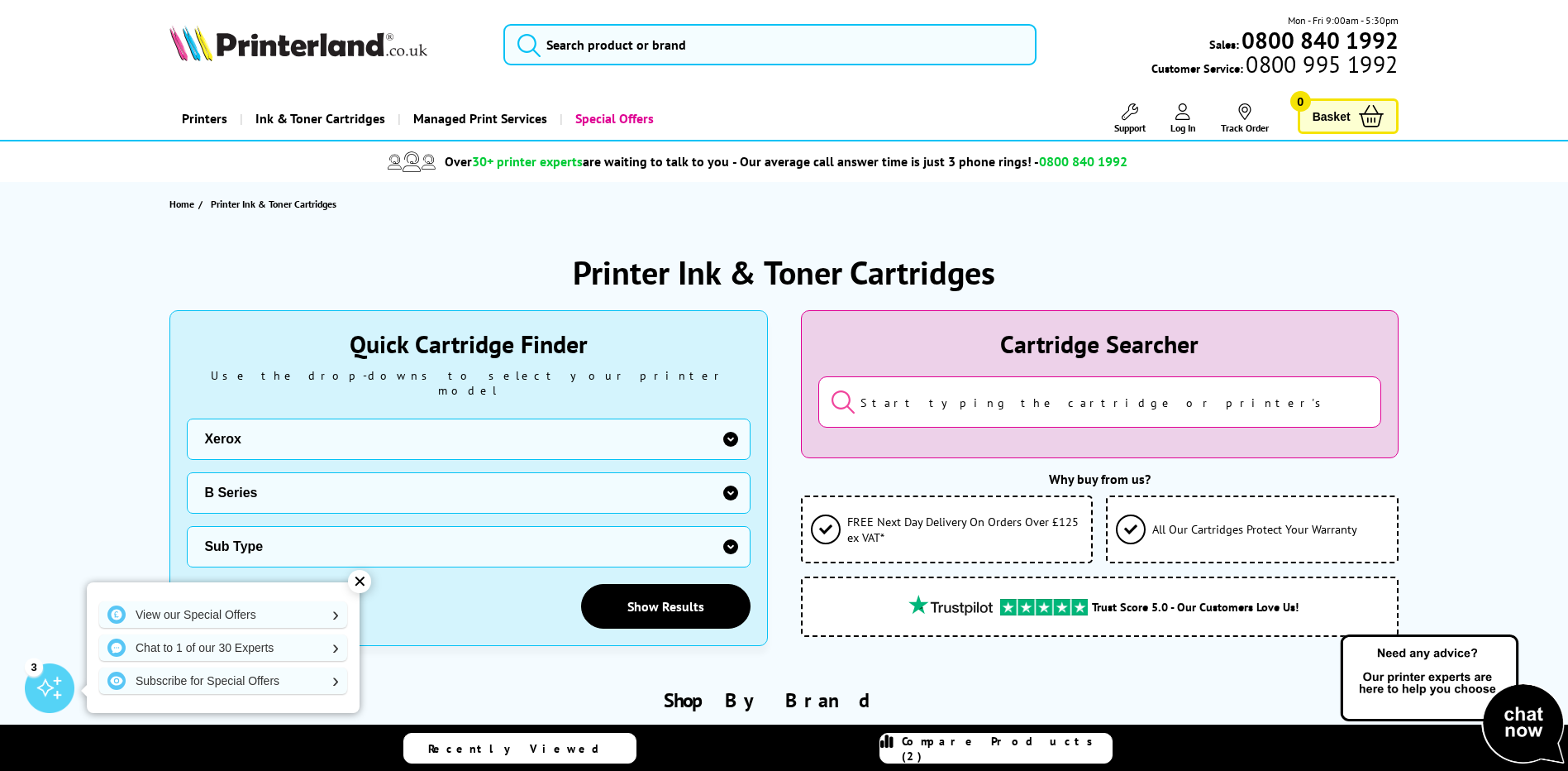
click at [277, 529] on select "Sub Type Xerox B205 Xerox B210 Xerox B215 Xerox B225 Xerox B230 Xerox B235 Xero…" at bounding box center [468, 546] width 563 height 41
select select "38932"
click at [187, 526] on select "Sub Type Xerox B205 Xerox B210 Xerox B215 Xerox B225 Xerox B230 Xerox B235 Xero…" at bounding box center [468, 546] width 563 height 41
click at [671, 591] on link "Show Results" at bounding box center [666, 606] width 170 height 45
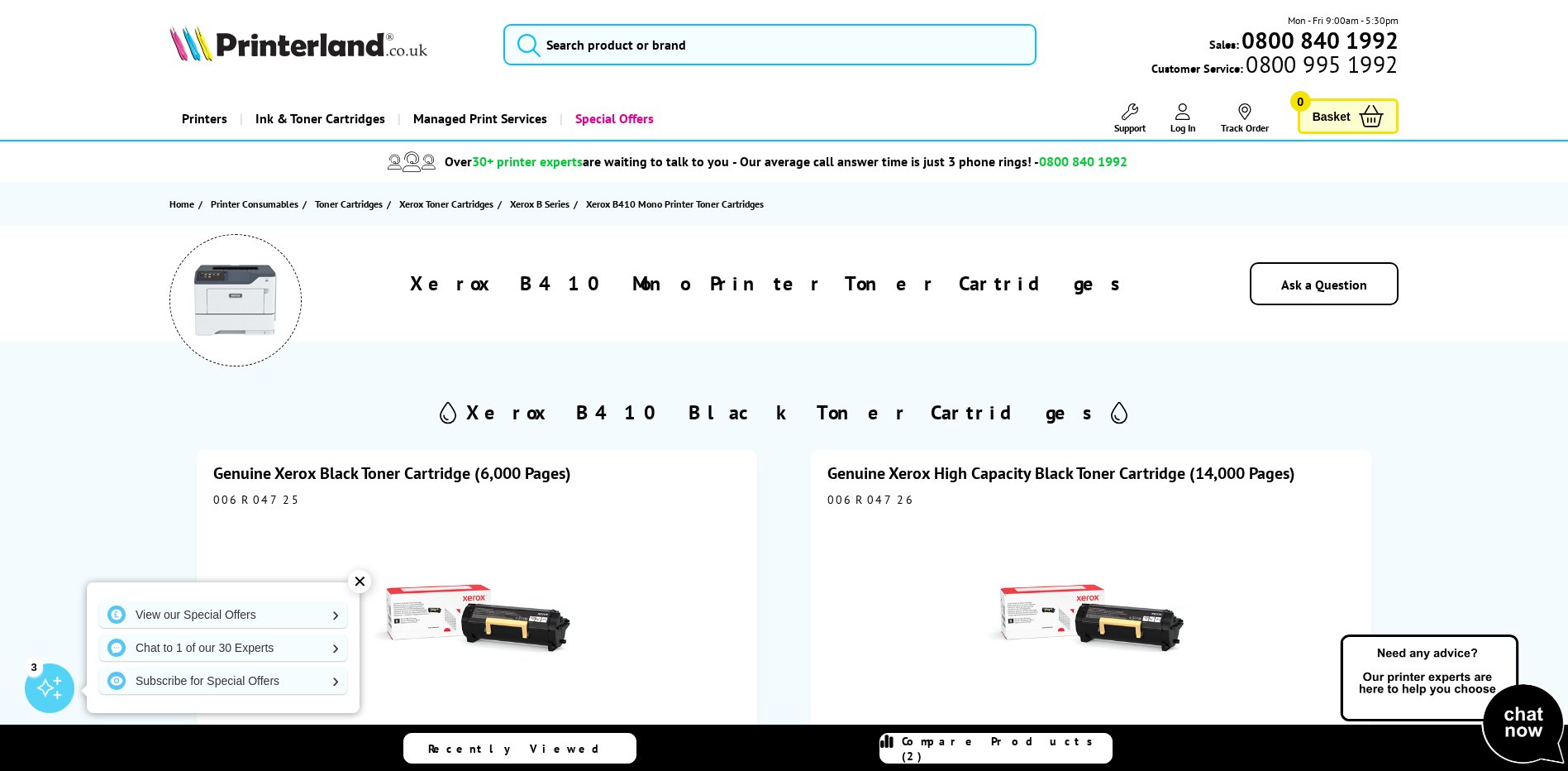
click at [348, 124] on span "Ink & Toner Cartridges" at bounding box center [320, 118] width 130 height 42
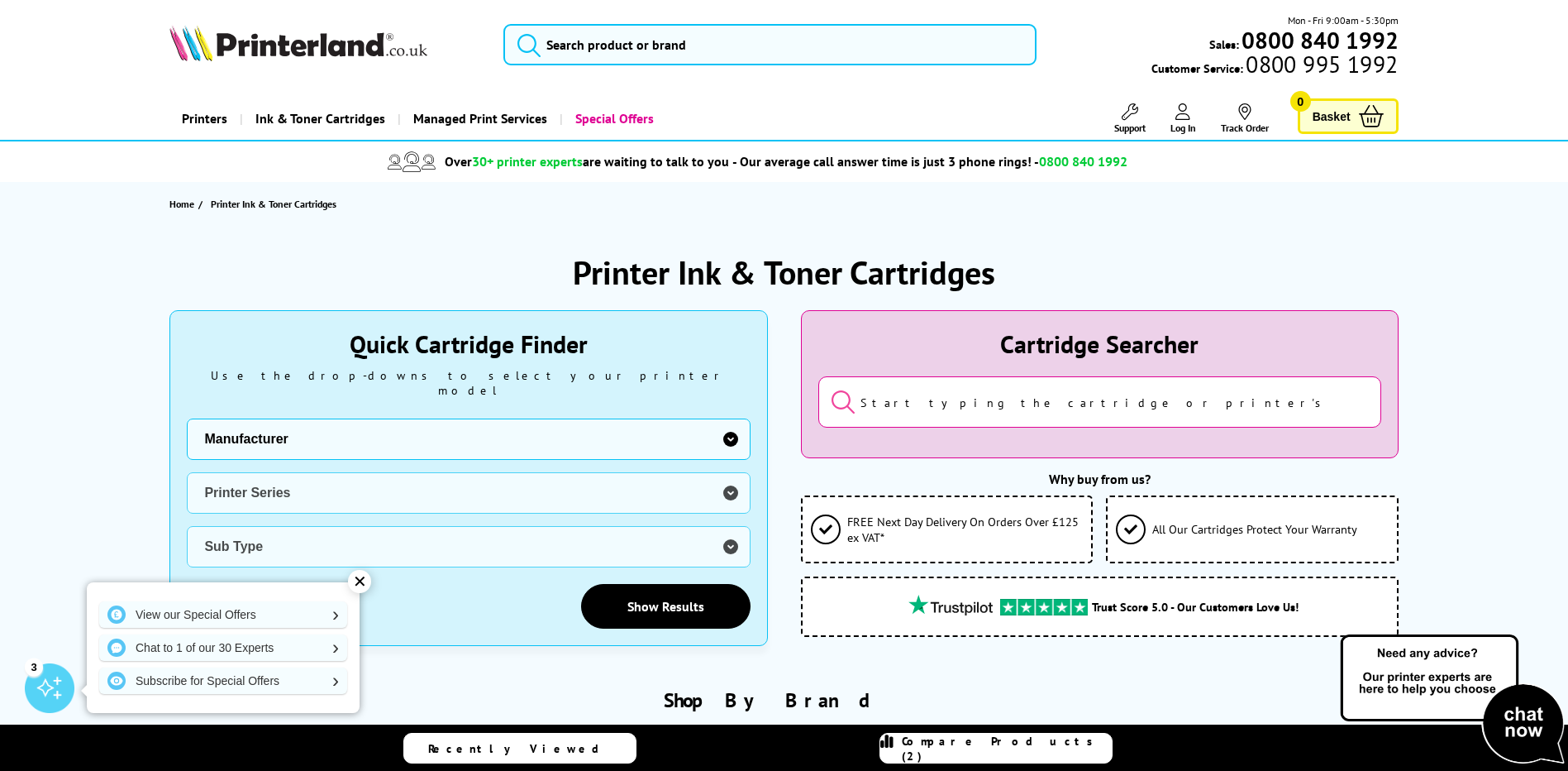
click at [287, 419] on select "Manufacturer Brother Canon Cubify Dell Dymo Epson HP Kodak Konica Minolta Kyoce…" at bounding box center [468, 439] width 563 height 41
select select "13815"
click at [187, 418] on select "Manufacturer Brother Canon Cubify Dell Dymo Epson HP Kodak Konica Minolta Kyoce…" at bounding box center [468, 439] width 563 height 41
click at [251, 473] on select "Printer Series B Series C Series Colorqube Colour MFP DocuPrint Phaser Versalin…" at bounding box center [468, 493] width 563 height 41
select select "37232"
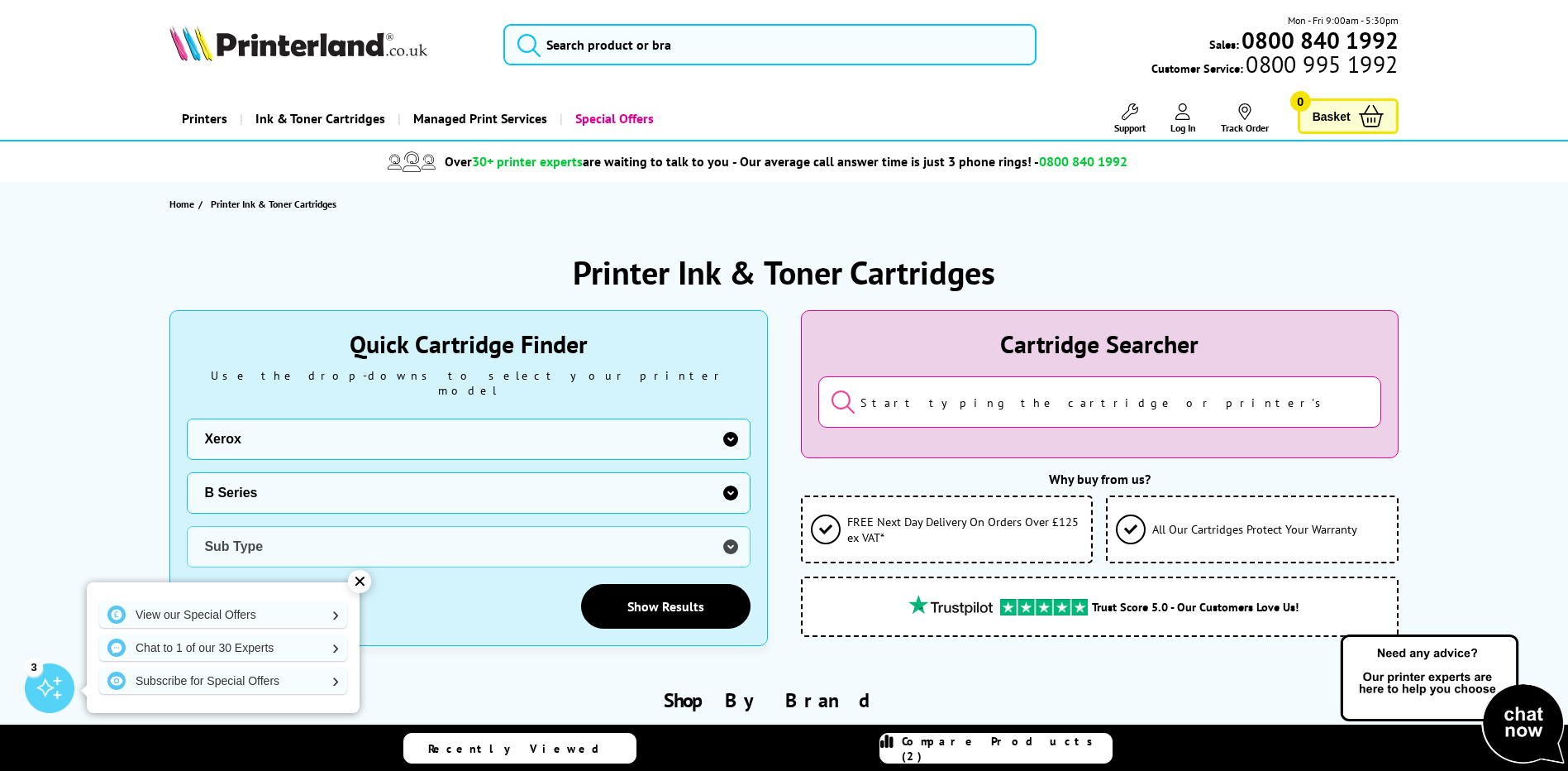
click at [187, 473] on select "Printer Series B Series C Series Colorqube Colour MFP DocuPrint Phaser Versalin…" at bounding box center [468, 493] width 563 height 41
click at [272, 531] on select "Sub Type Xerox B205 Xerox B210 Xerox B215 Xerox B225 Xerox B230 Xerox B235 Xero…" at bounding box center [468, 546] width 563 height 41
click at [729, 530] on select "Sub Type Xerox B205 Xerox B210 Xerox B215 Xerox B225 Xerox B230 Xerox B235 Xero…" at bounding box center [468, 546] width 563 height 41
click at [640, 115] on link "Special Offers" at bounding box center [613, 118] width 106 height 42
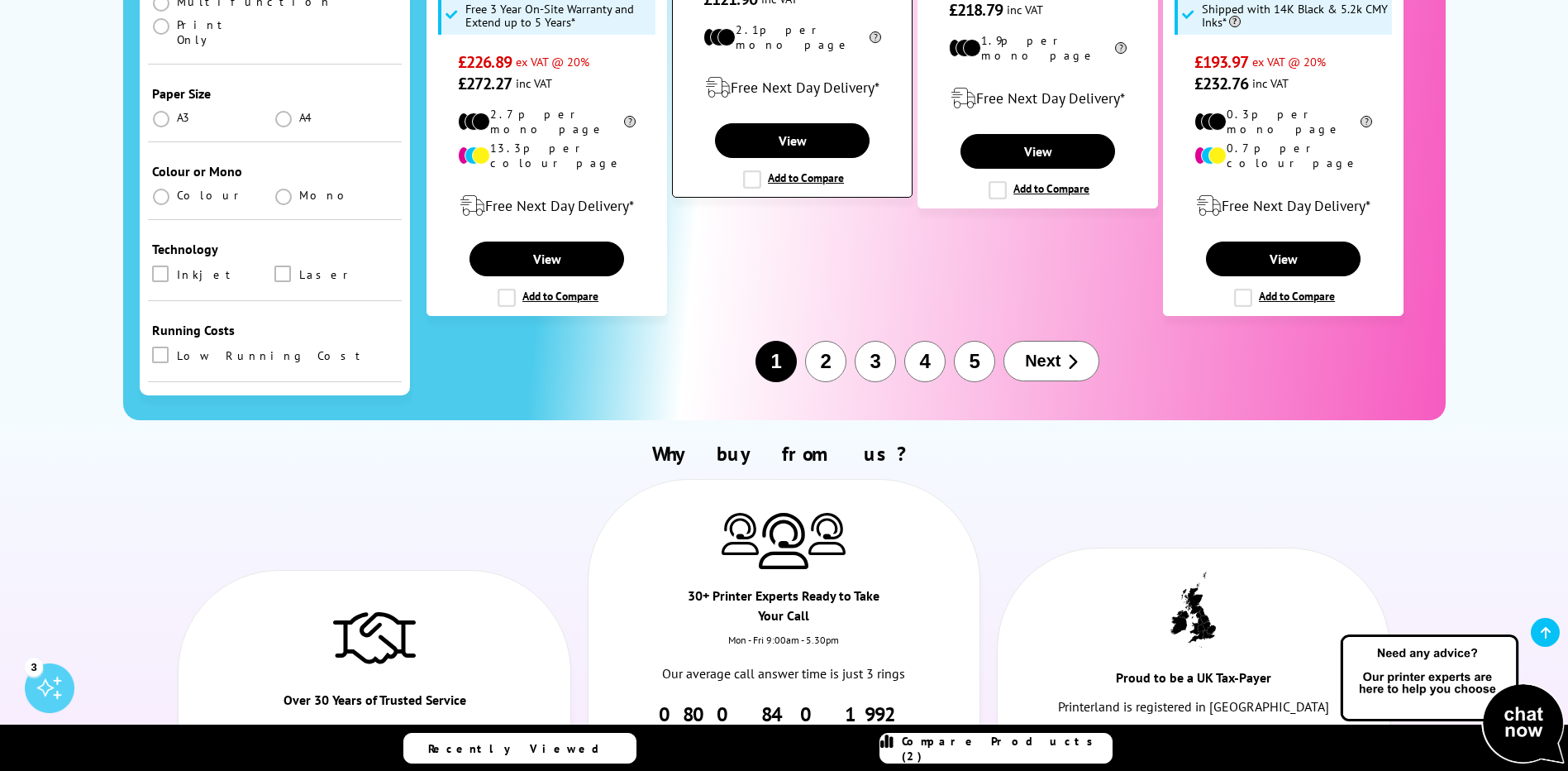
scroll to position [2315, 0]
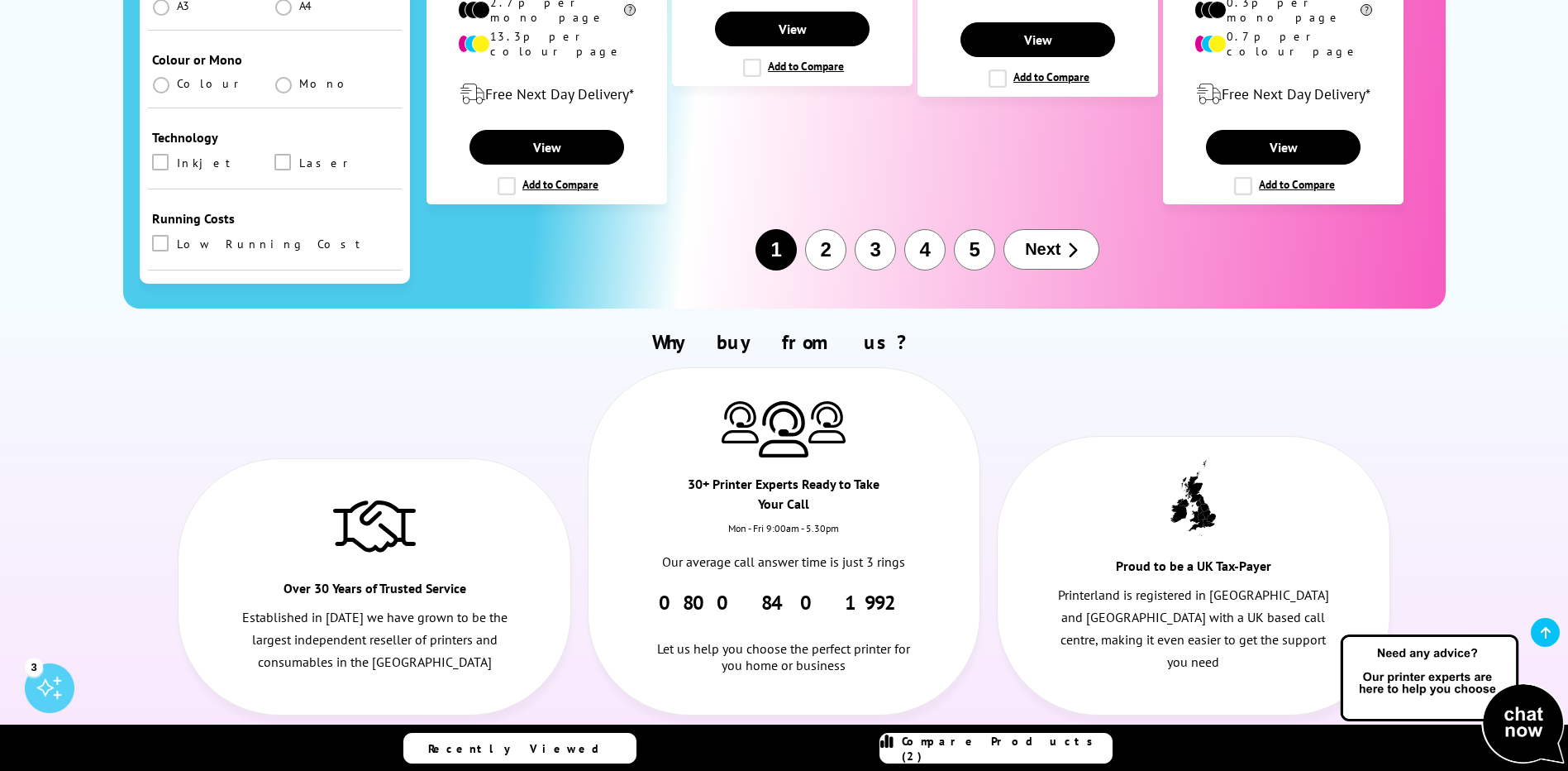
click at [821, 229] on button "2" at bounding box center [826, 250] width 41 height 41
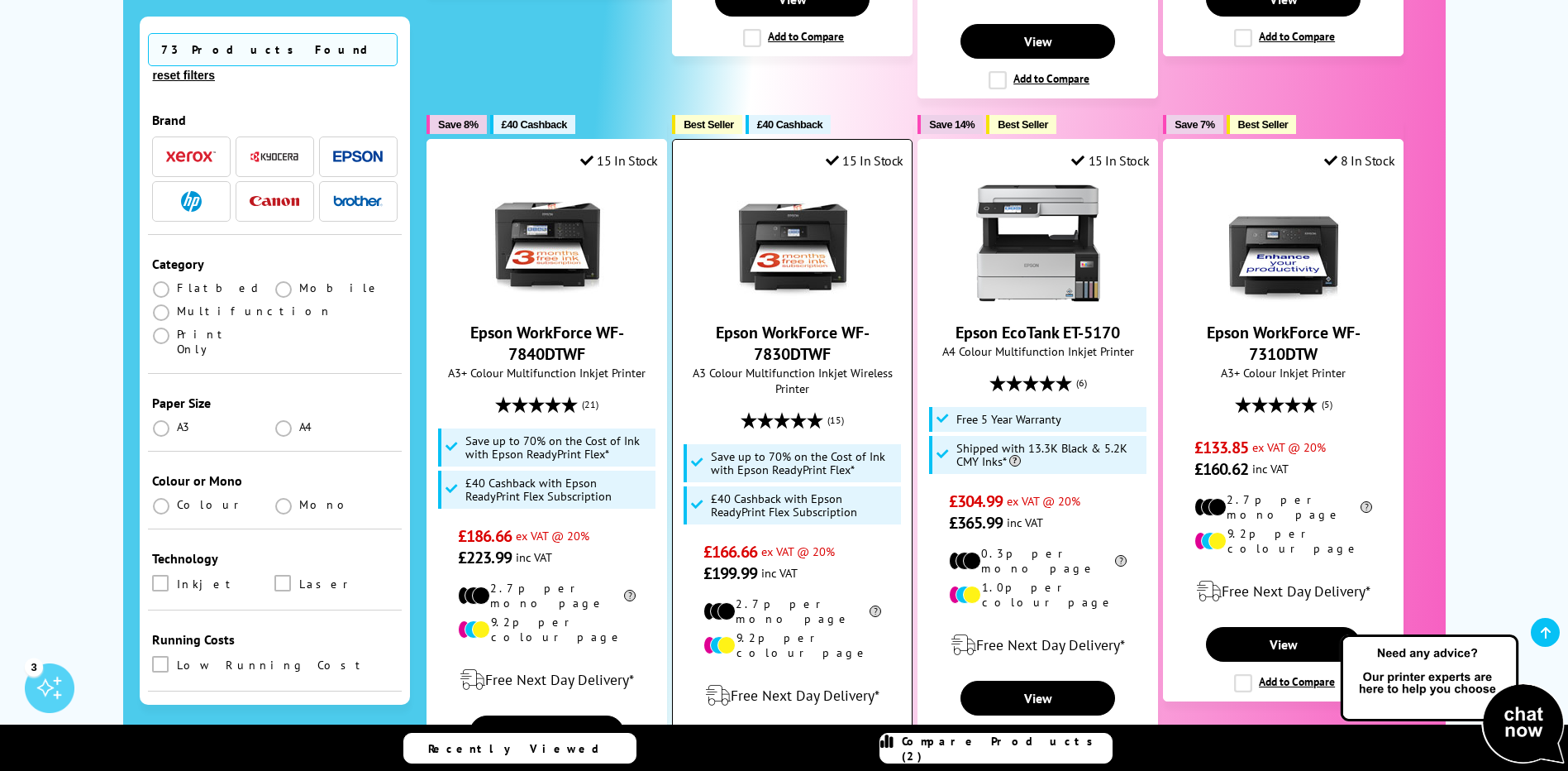
scroll to position [1985, 0]
